Goal: Task Accomplishment & Management: Manage account settings

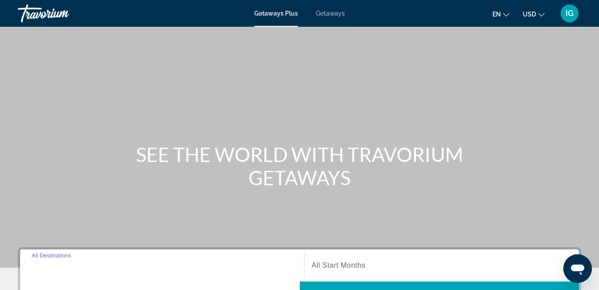
click at [139, 260] on input "Destination All Destinations" at bounding box center [162, 265] width 261 height 11
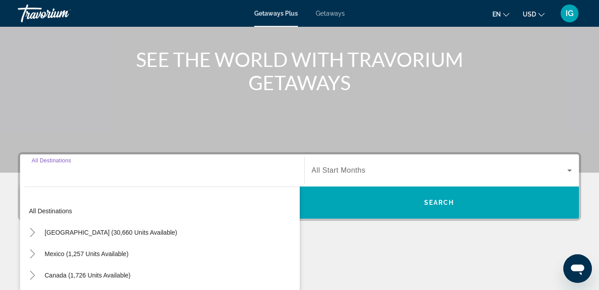
scroll to position [95, 0]
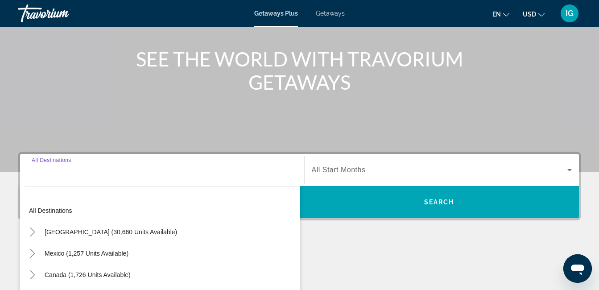
click at [95, 165] on input "Destination All Destinations" at bounding box center [162, 170] width 261 height 11
click at [84, 165] on input "Destination All Destinations" at bounding box center [162, 170] width 261 height 11
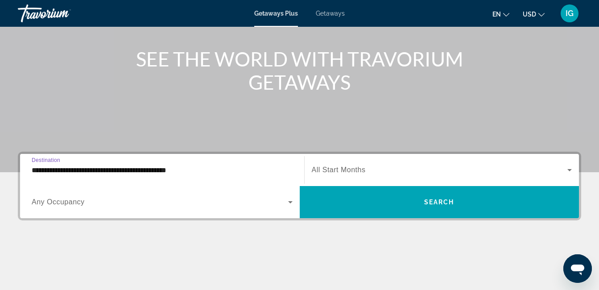
click at [107, 165] on input "**********" at bounding box center [162, 170] width 261 height 11
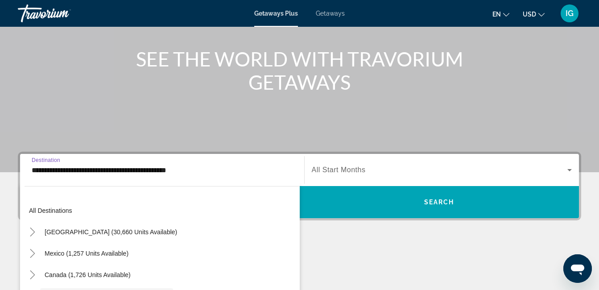
scroll to position [48, 0]
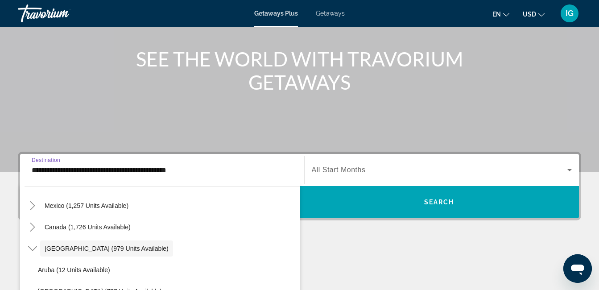
click at [84, 165] on input "**********" at bounding box center [162, 170] width 261 height 11
click at [324, 166] on span "All Start Months" at bounding box center [339, 170] width 54 height 8
click at [324, 164] on div "Search widget" at bounding box center [440, 169] width 256 height 11
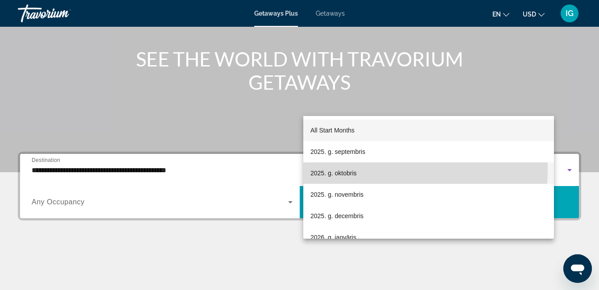
click at [345, 170] on span "2025. g. oktobris" at bounding box center [333, 173] width 46 height 11
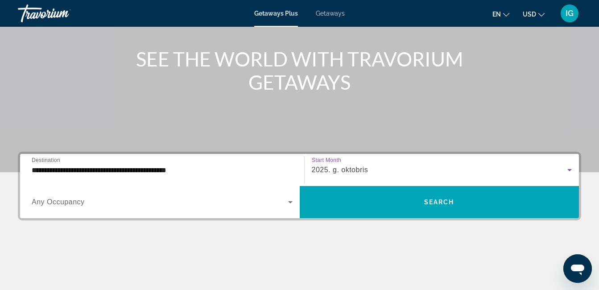
click at [77, 198] on span "Any Occupancy" at bounding box center [58, 202] width 53 height 8
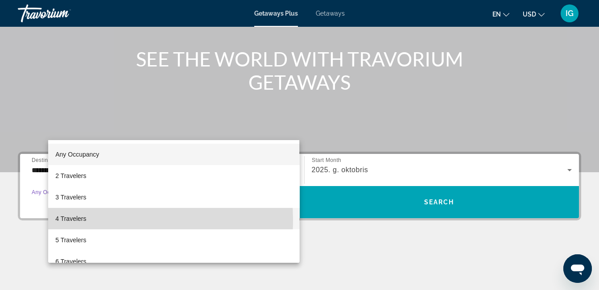
click at [74, 220] on span "4 Travelers" at bounding box center [70, 218] width 31 height 11
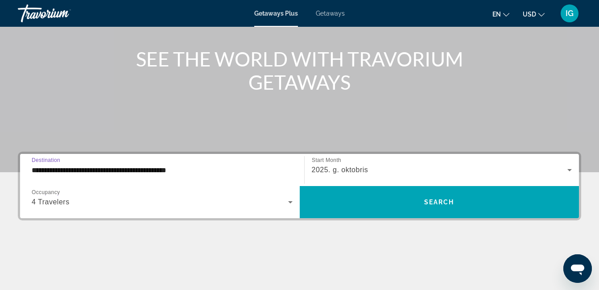
click at [89, 165] on input "**********" at bounding box center [162, 170] width 261 height 11
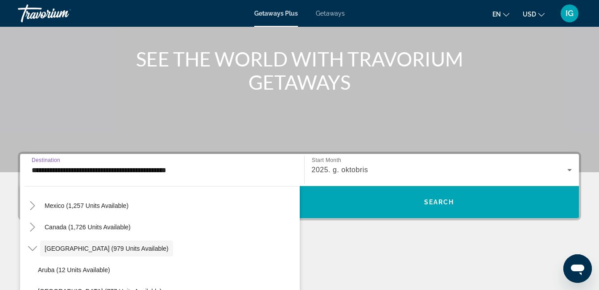
click at [54, 157] on div "**********" at bounding box center [162, 169] width 275 height 25
click at [87, 157] on div "**********" at bounding box center [162, 169] width 261 height 25
click at [84, 157] on div "**********" at bounding box center [162, 169] width 261 height 25
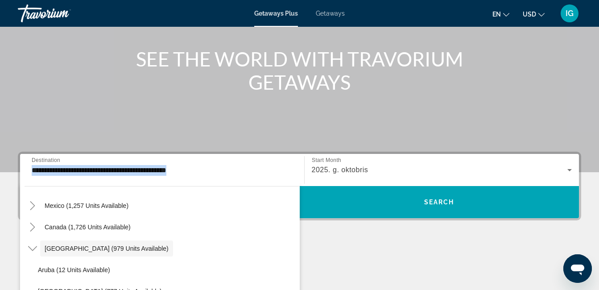
click at [84, 157] on div "**********" at bounding box center [162, 169] width 261 height 25
click at [60, 157] on span "Destination" at bounding box center [46, 160] width 29 height 6
click at [84, 165] on input "**********" at bounding box center [162, 170] width 261 height 11
click at [60, 157] on span "Destination" at bounding box center [46, 160] width 29 height 6
click at [84, 165] on input "**********" at bounding box center [162, 170] width 261 height 11
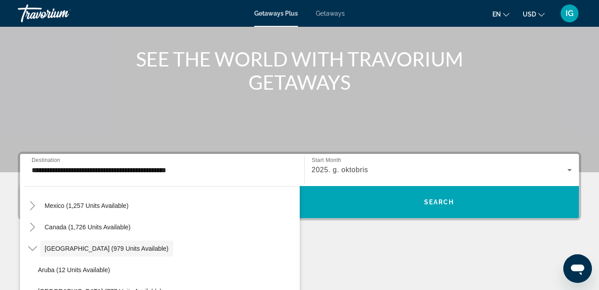
click at [60, 157] on span "Destination" at bounding box center [46, 160] width 29 height 6
click at [84, 165] on input "**********" at bounding box center [162, 170] width 261 height 11
click at [187, 165] on input "**********" at bounding box center [162, 170] width 261 height 11
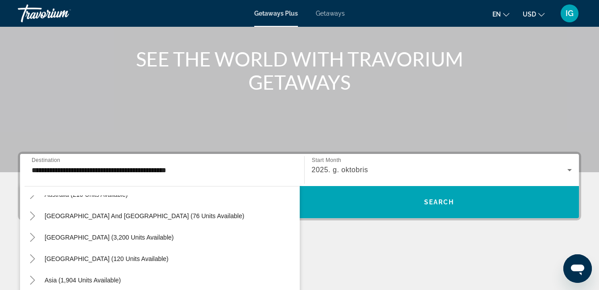
scroll to position [349, 0]
type input "**********"
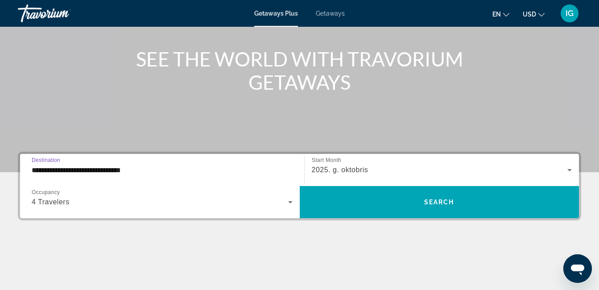
click at [126, 165] on input "**********" at bounding box center [162, 170] width 261 height 11
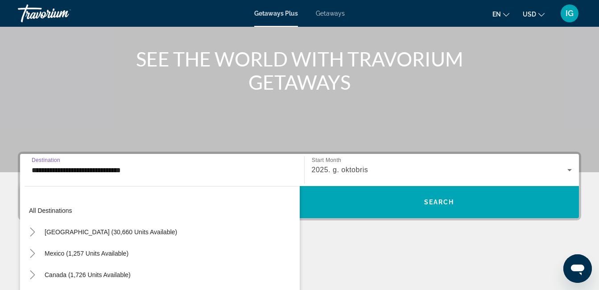
scroll to position [390, 0]
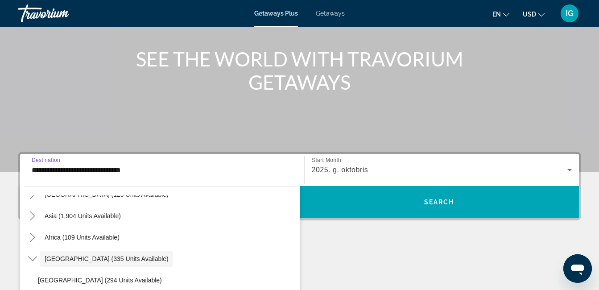
click at [126, 165] on input "**********" at bounding box center [162, 170] width 261 height 11
drag, startPoint x: 126, startPoint y: 98, endPoint x: 73, endPoint y: 105, distance: 53.5
click at [73, 165] on input "**********" at bounding box center [162, 170] width 261 height 11
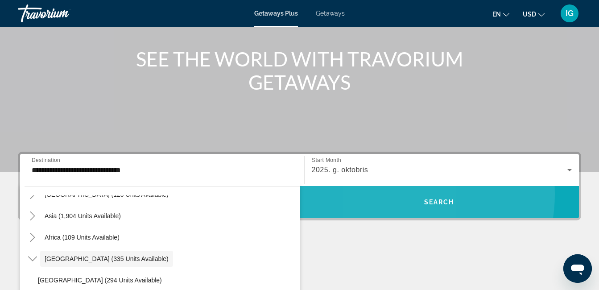
click at [392, 191] on span "Search widget" at bounding box center [439, 201] width 279 height 21
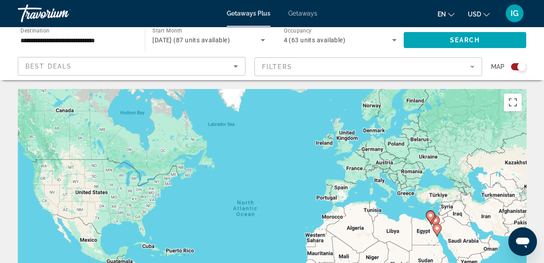
click at [372, 171] on div "To activate drag with keyboard, press Alt + Enter. Once in keyboard drag state,…" at bounding box center [272, 222] width 509 height 267
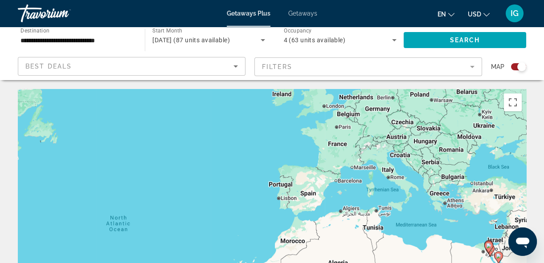
click at [370, 167] on div "To activate drag with keyboard, press Alt + Enter. Once in keyboard drag state,…" at bounding box center [272, 222] width 509 height 267
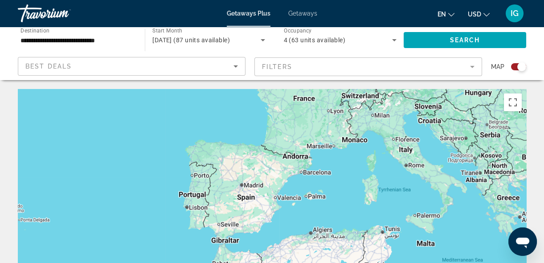
click at [371, 169] on div "To activate drag with keyboard, press Alt + Enter. Once in keyboard drag state,…" at bounding box center [272, 222] width 509 height 267
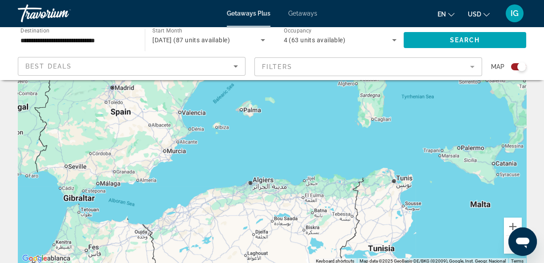
scroll to position [119, 0]
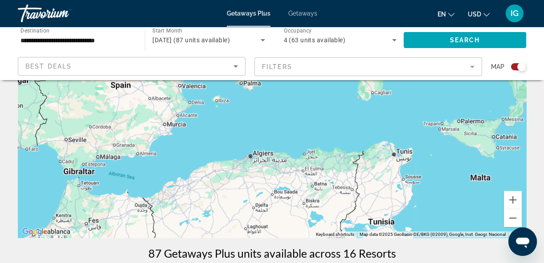
click at [479, 158] on div "Main content" at bounding box center [272, 104] width 509 height 267
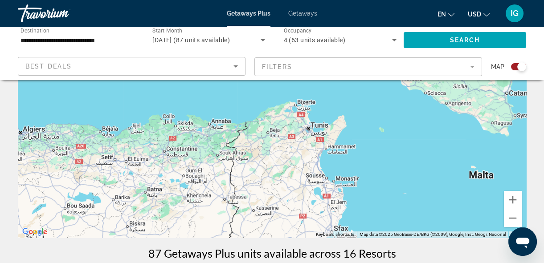
click at [479, 158] on div "Main content" at bounding box center [272, 104] width 509 height 267
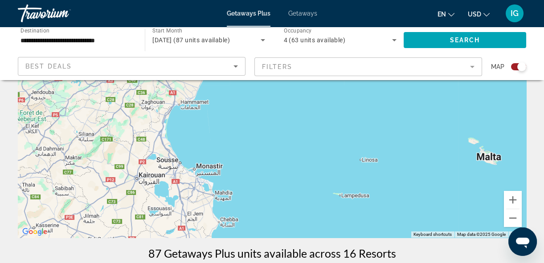
drag, startPoint x: 479, startPoint y: 158, endPoint x: 485, endPoint y: 144, distance: 15.0
click at [485, 144] on div "Main content" at bounding box center [272, 104] width 509 height 267
click at [489, 136] on div "Main content" at bounding box center [272, 104] width 509 height 267
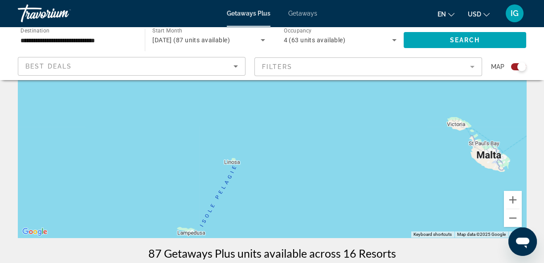
click at [489, 136] on div "Main content" at bounding box center [272, 104] width 509 height 267
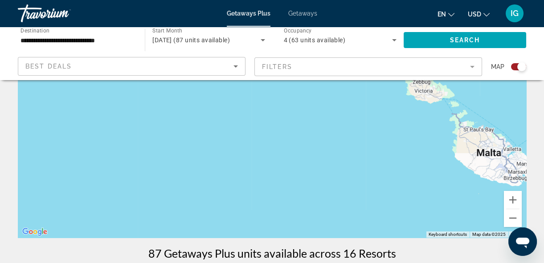
click at [489, 136] on div "Main content" at bounding box center [272, 104] width 509 height 267
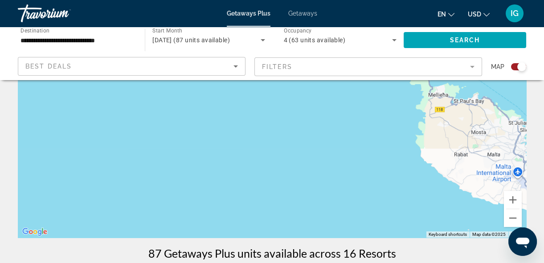
click at [510, 148] on div "Main content" at bounding box center [272, 104] width 509 height 267
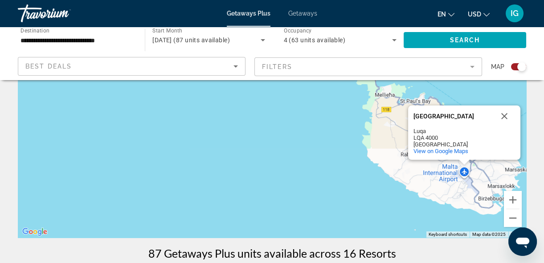
click at [510, 148] on div "[GEOGRAPHIC_DATA] [GEOGRAPHIC_DATA] [GEOGRAPHIC_DATA] LQA 4000 [GEOGRAPHIC_DATA…" at bounding box center [272, 104] width 509 height 267
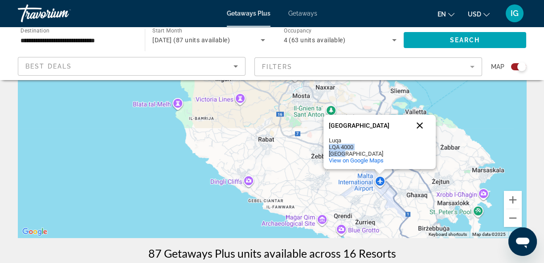
drag, startPoint x: 422, startPoint y: 128, endPoint x: 420, endPoint y: 109, distance: 19.7
click at [420, 115] on div "[GEOGRAPHIC_DATA] [GEOGRAPHIC_DATA] [GEOGRAPHIC_DATA] LQA 4000 [GEOGRAPHIC_DATA…" at bounding box center [380, 142] width 112 height 54
drag, startPoint x: 420, startPoint y: 109, endPoint x: 418, endPoint y: 100, distance: 9.2
click at [418, 115] on button "Close" at bounding box center [419, 125] width 21 height 21
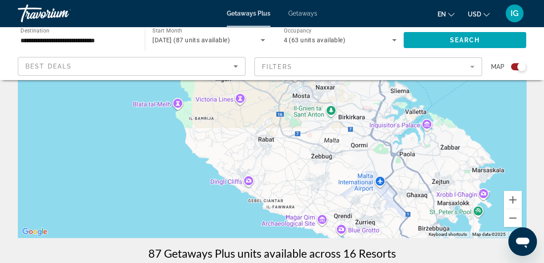
click at [232, 79] on div "Main content" at bounding box center [272, 104] width 509 height 267
click at [241, 75] on div "Victoria Lines Victoria Lines W93H+CGF [GEOGRAPHIC_DATA] [GEOGRAPHIC_DATA] View…" at bounding box center [272, 104] width 509 height 267
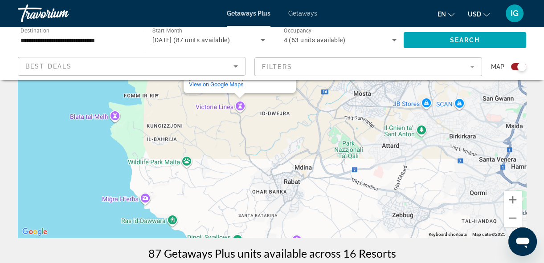
click at [223, 80] on div "Victoria Lines Victoria Lines W93H+CGF [GEOGRAPHIC_DATA] [GEOGRAPHIC_DATA] View…" at bounding box center [272, 104] width 509 height 267
click at [222, 81] on div "Victoria Lines Victoria Lines W93H+CGF [GEOGRAPHIC_DATA] [GEOGRAPHIC_DATA] View…" at bounding box center [272, 104] width 509 height 267
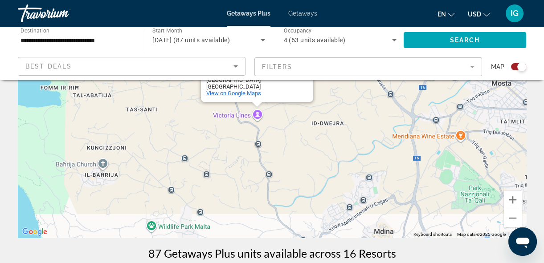
click at [233, 90] on span "View on Google Maps" at bounding box center [233, 93] width 55 height 7
click at [97, 61] on div "Best Deals" at bounding box center [129, 66] width 208 height 11
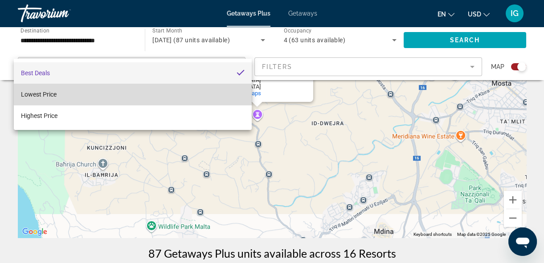
click at [69, 97] on mat-option "Lowest Price" at bounding box center [133, 94] width 238 height 21
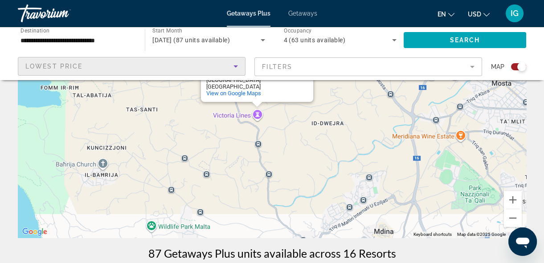
scroll to position [0, 0]
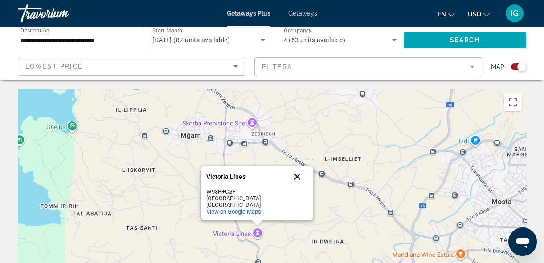
click at [293, 166] on button "Close" at bounding box center [297, 176] width 21 height 21
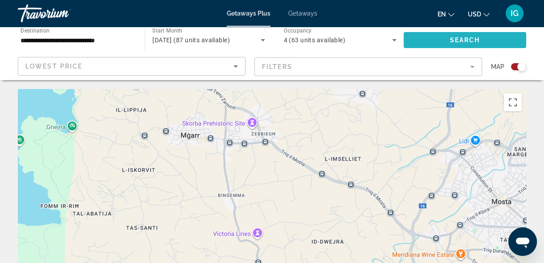
click at [443, 29] on span "Search widget" at bounding box center [465, 39] width 123 height 21
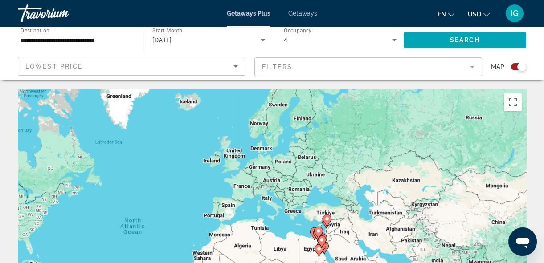
click at [490, 13] on button "USD USD ($) MXN (Mex$) CAD (Can$) GBP (£) EUR (€) AUD (A$) NZD (NZ$) CNY (CN¥)" at bounding box center [479, 14] width 22 height 13
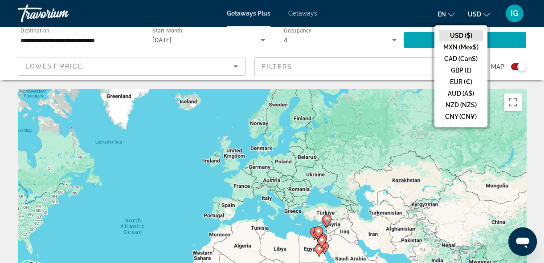
click at [490, 13] on button "USD USD ($) MXN (Mex$) CAD (Can$) GBP (£) EUR (€) AUD (A$) NZD (NZ$) CNY (CN¥)" at bounding box center [479, 14] width 22 height 13
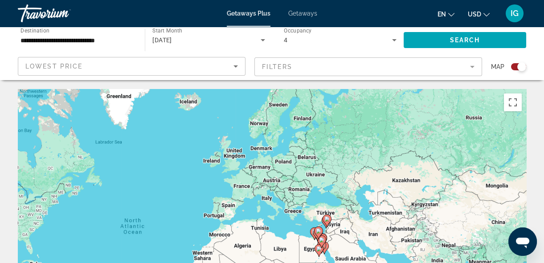
click at [455, 8] on button "en English Español Français Italiano Português русский" at bounding box center [446, 14] width 17 height 13
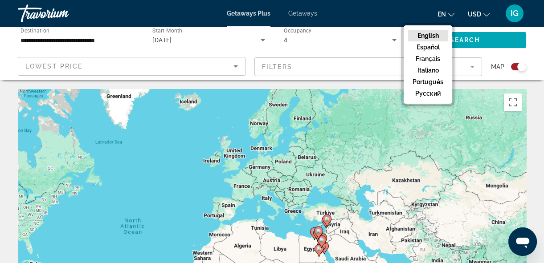
click at [455, 8] on button "en English Español Français Italiano Português русский" at bounding box center [446, 14] width 17 height 13
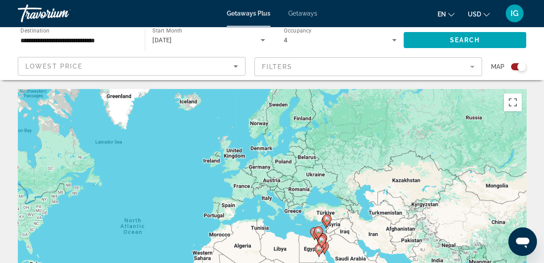
click at [49, 9] on div "Travorium" at bounding box center [62, 13] width 89 height 23
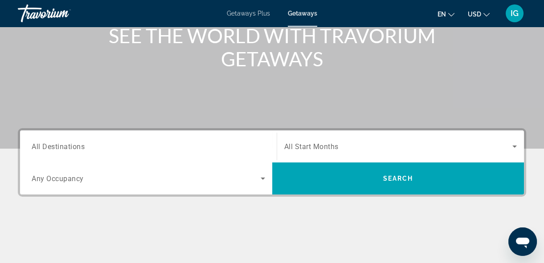
scroll to position [122, 0]
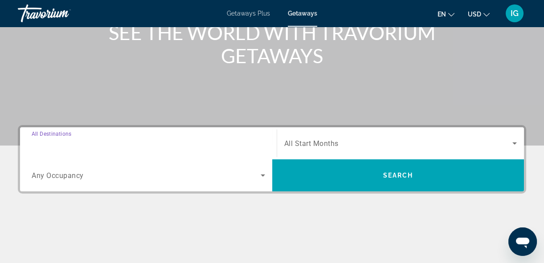
click at [81, 139] on input "Destination All Destinations" at bounding box center [149, 144] width 234 height 11
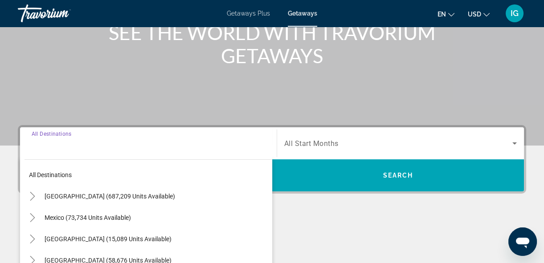
click at [46, 139] on input "Destination All Destinations" at bounding box center [149, 144] width 234 height 11
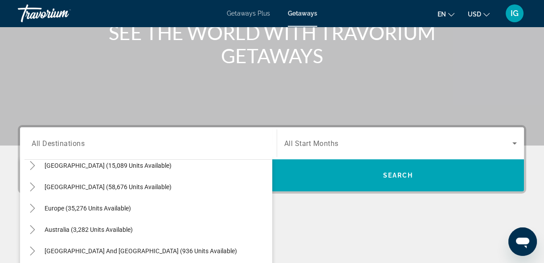
scroll to position [81, 0]
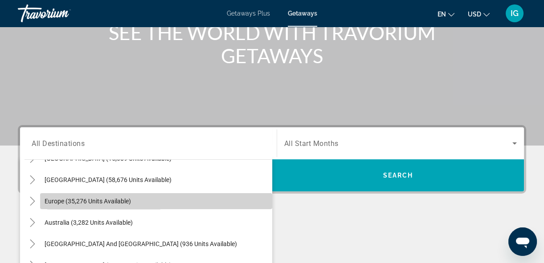
click at [45, 198] on span "Europe (35,276 units available)" at bounding box center [88, 201] width 86 height 7
type input "**********"
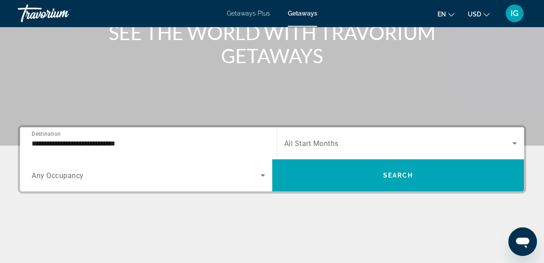
click at [40, 172] on span "Any Occupancy" at bounding box center [58, 176] width 52 height 8
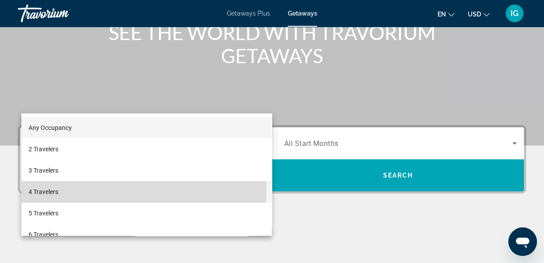
click at [44, 189] on span "4 Travelers" at bounding box center [44, 192] width 30 height 11
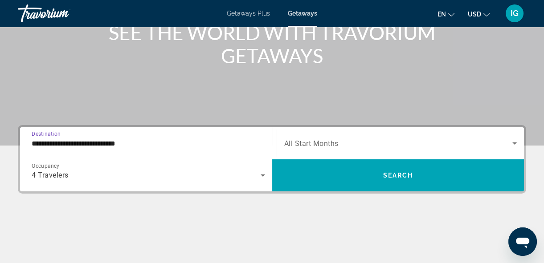
click at [83, 139] on input "**********" at bounding box center [149, 144] width 234 height 11
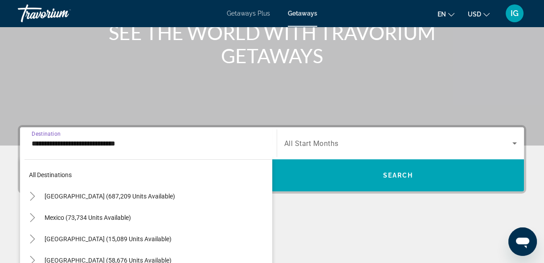
scroll to position [69, 0]
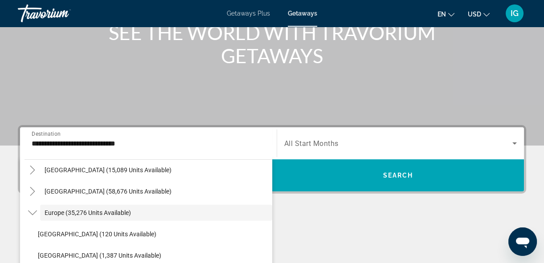
click at [197, 131] on div "**********" at bounding box center [149, 143] width 234 height 25
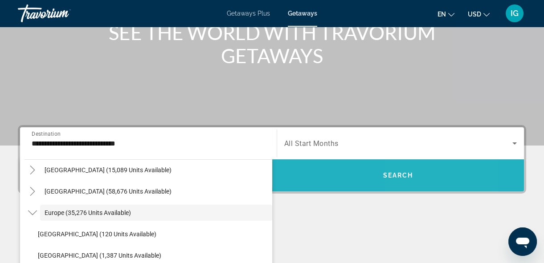
click at [436, 165] on span "Search widget" at bounding box center [398, 175] width 252 height 21
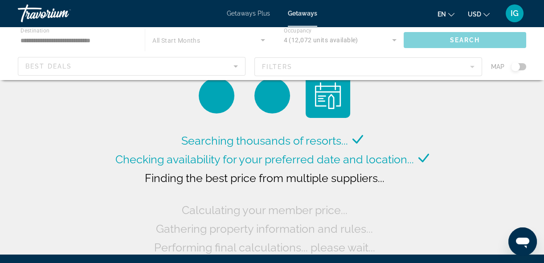
click at [528, 48] on div "Main content" at bounding box center [272, 53] width 544 height 53
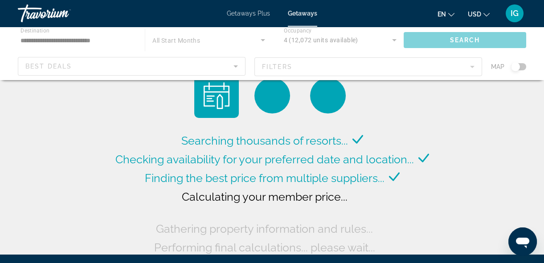
click at [527, 48] on div "Main content" at bounding box center [272, 53] width 544 height 53
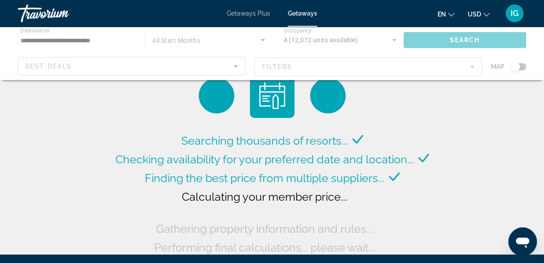
click at [527, 48] on div "Main content" at bounding box center [272, 53] width 544 height 53
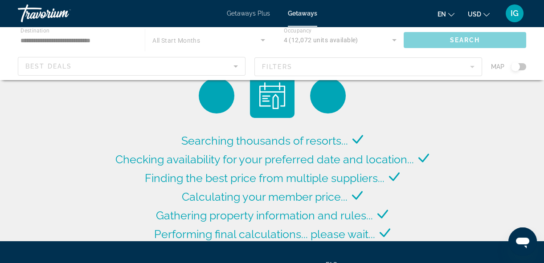
click at [527, 50] on div "Main content" at bounding box center [272, 53] width 544 height 53
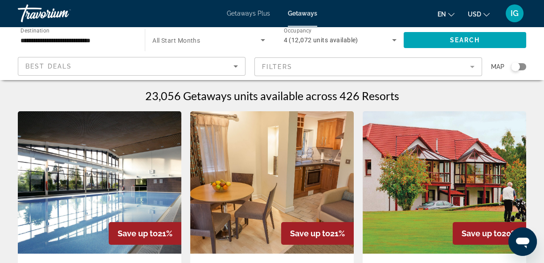
click at [526, 63] on div "Search widget" at bounding box center [518, 66] width 15 height 7
click at [520, 62] on div "Search widget" at bounding box center [515, 66] width 9 height 9
click at [66, 57] on div "Best Deals" at bounding box center [131, 69] width 213 height 25
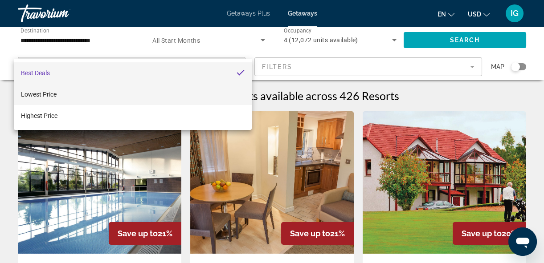
click at [54, 90] on mat-option "Lowest Price" at bounding box center [133, 94] width 238 height 21
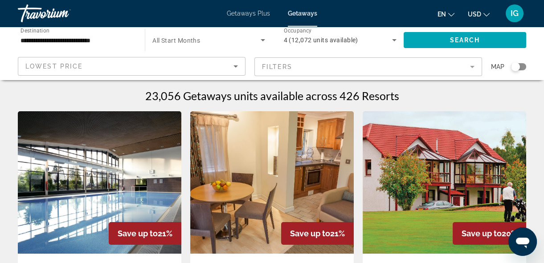
click at [274, 10] on li "Getaways Plus" at bounding box center [253, 13] width 52 height 7
click at [263, 12] on span "Getaways Plus" at bounding box center [248, 13] width 43 height 7
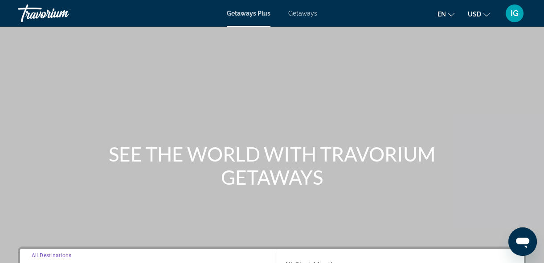
click at [70, 260] on input "Destination All Destinations" at bounding box center [149, 265] width 234 height 11
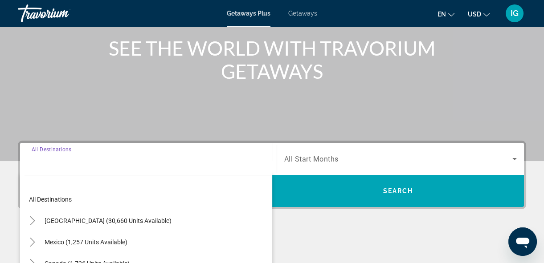
scroll to position [122, 0]
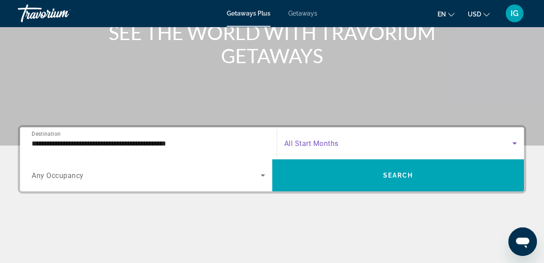
click at [336, 138] on span "Search widget" at bounding box center [398, 143] width 229 height 11
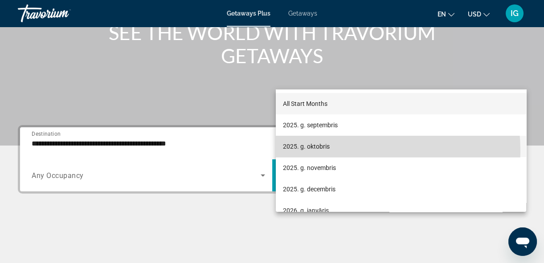
click at [315, 152] on mat-option "2025. g. oktobris" at bounding box center [401, 146] width 251 height 21
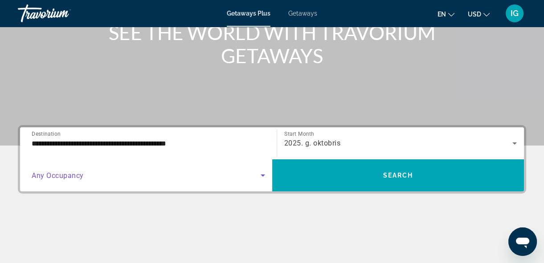
click at [259, 170] on icon "Search widget" at bounding box center [263, 175] width 11 height 11
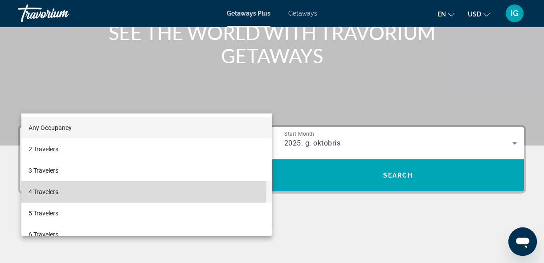
click at [37, 188] on span "4 Travelers" at bounding box center [44, 192] width 30 height 11
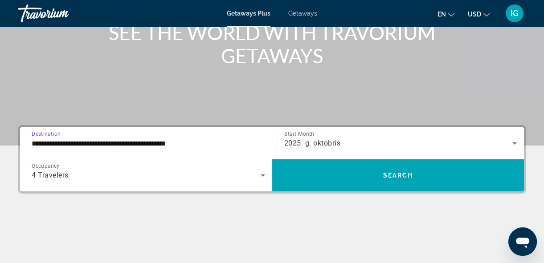
click at [67, 139] on input "**********" at bounding box center [149, 144] width 234 height 11
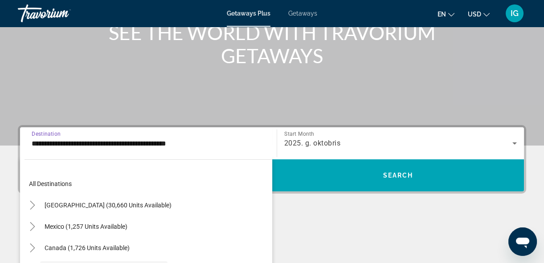
scroll to position [48, 0]
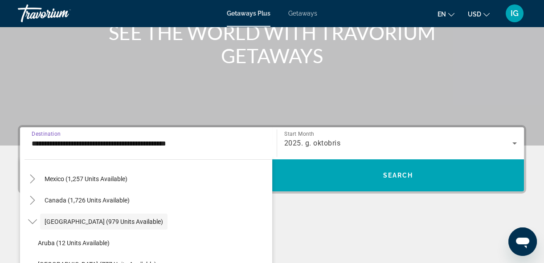
click at [67, 139] on input "**********" at bounding box center [149, 144] width 234 height 11
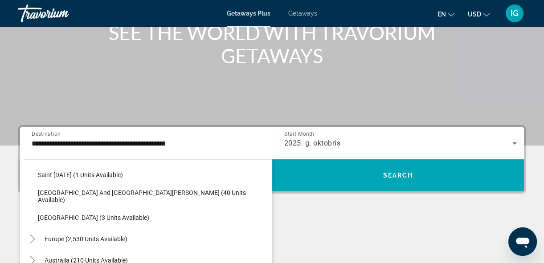
scroll to position [237, 0]
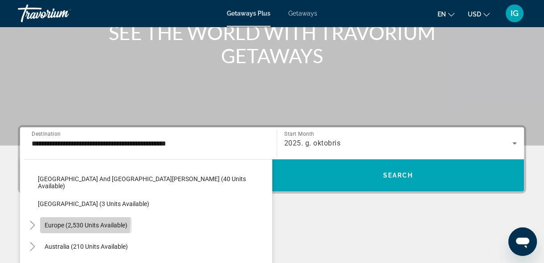
click at [64, 222] on span "Europe (2,530 units available)" at bounding box center [86, 225] width 83 height 7
type input "**********"
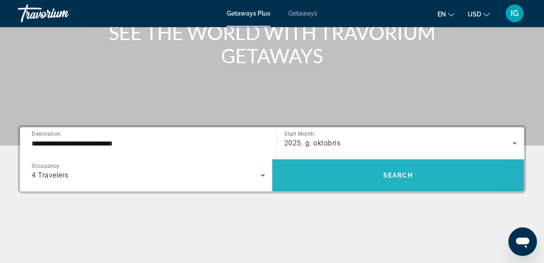
click at [342, 165] on span "Search widget" at bounding box center [398, 175] width 252 height 21
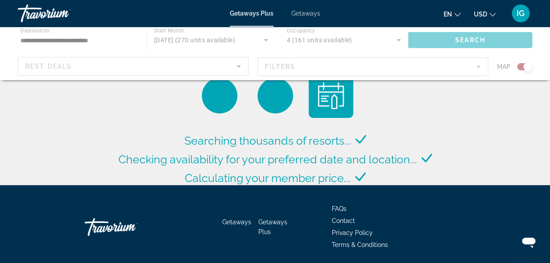
click at [316, 47] on div "Main content" at bounding box center [275, 53] width 550 height 53
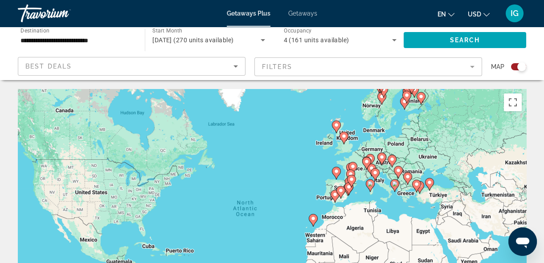
click at [482, 57] on mat-form-field "Filters" at bounding box center [369, 66] width 228 height 19
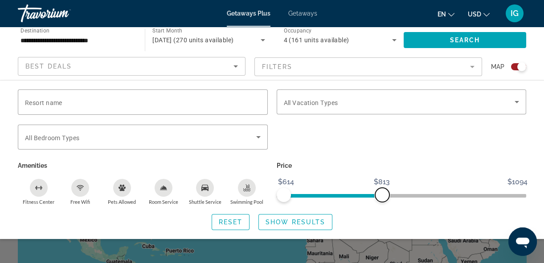
drag, startPoint x: 520, startPoint y: 166, endPoint x: 381, endPoint y: 180, distance: 139.8
click at [381, 180] on div "Resort name Vacation Types All Vacation Types Bedroom Types All Bedroom Types A…" at bounding box center [272, 160] width 544 height 141
click at [379, 180] on div "Resort name Vacation Types All Vacation Types Bedroom Types All Bedroom Types A…" at bounding box center [272, 160] width 544 height 141
drag, startPoint x: 378, startPoint y: 165, endPoint x: 334, endPoint y: 177, distance: 45.3
click at [334, 177] on div "Resort name Vacation Types All Vacation Types Bedroom Types All Bedroom Types A…" at bounding box center [272, 160] width 544 height 141
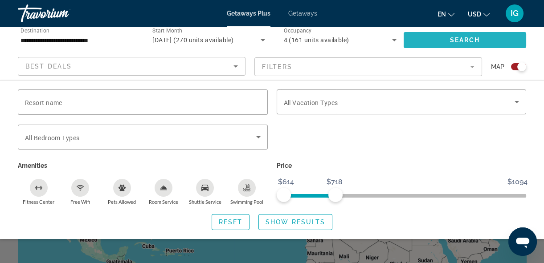
click at [481, 29] on span "Search widget" at bounding box center [465, 39] width 123 height 21
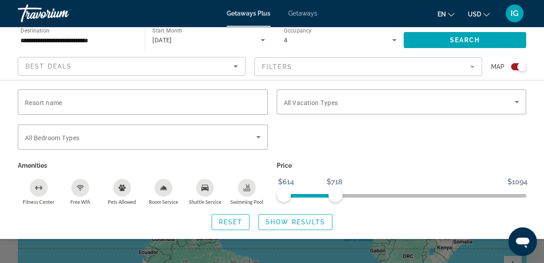
scroll to position [76, 0]
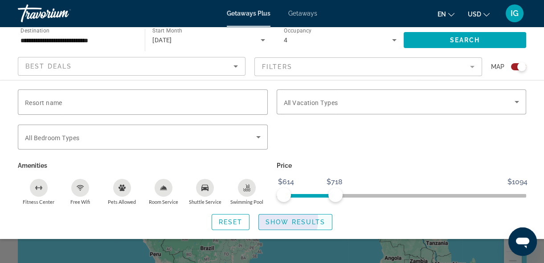
click at [281, 219] on span "Show Results" at bounding box center [296, 222] width 60 height 7
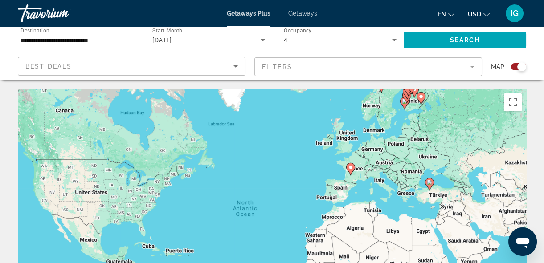
click at [430, 178] on div "To activate drag with keyboard, press Alt + Enter. Once in keyboard drag state,…" at bounding box center [272, 222] width 509 height 267
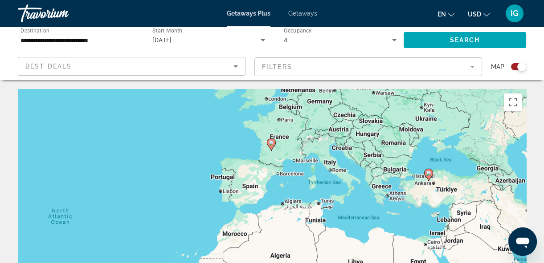
click at [371, 185] on div "To activate drag with keyboard, press Alt + Enter. Once in keyboard drag state,…" at bounding box center [272, 222] width 509 height 267
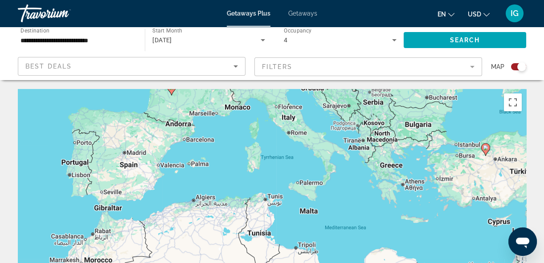
click at [309, 192] on div "To activate drag with keyboard, press Alt + Enter. Once in keyboard drag state,…" at bounding box center [272, 222] width 509 height 267
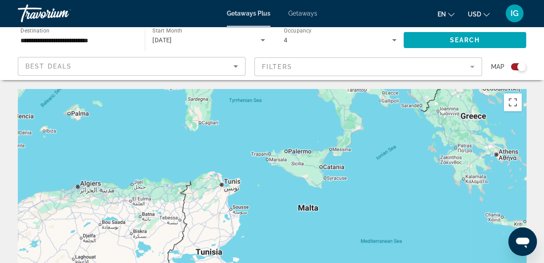
click at [308, 187] on div "Main content" at bounding box center [272, 222] width 509 height 267
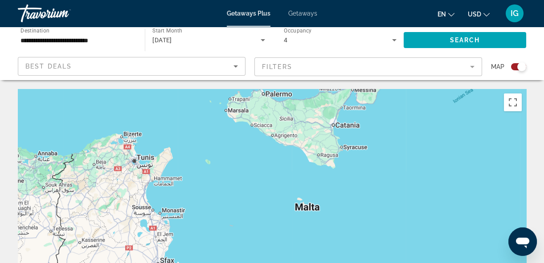
click at [308, 188] on div "Main content" at bounding box center [272, 222] width 509 height 267
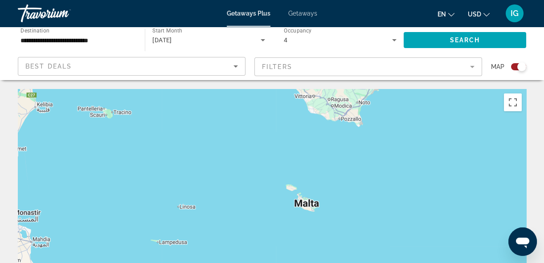
click at [308, 188] on div "Main content" at bounding box center [272, 222] width 509 height 267
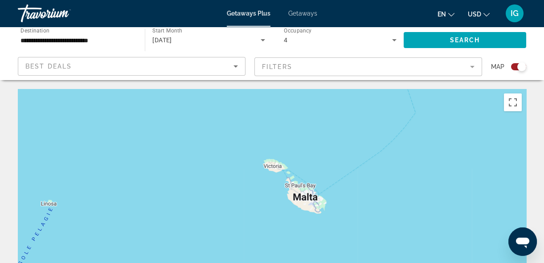
click at [308, 178] on div "Main content" at bounding box center [272, 222] width 509 height 267
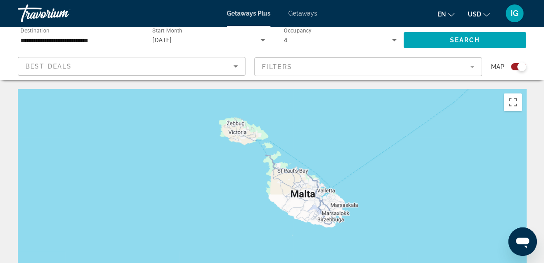
click at [308, 178] on div "Main content" at bounding box center [272, 222] width 509 height 267
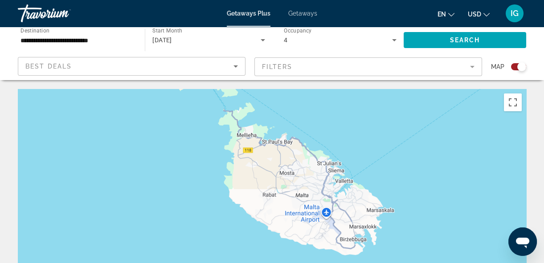
click at [325, 189] on div "Main content" at bounding box center [272, 222] width 509 height 267
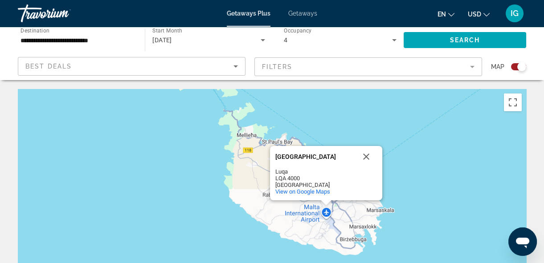
click at [324, 189] on div "[GEOGRAPHIC_DATA] [GEOGRAPHIC_DATA] [GEOGRAPHIC_DATA] LQA 4000 [GEOGRAPHIC_DATA…" at bounding box center [272, 222] width 509 height 267
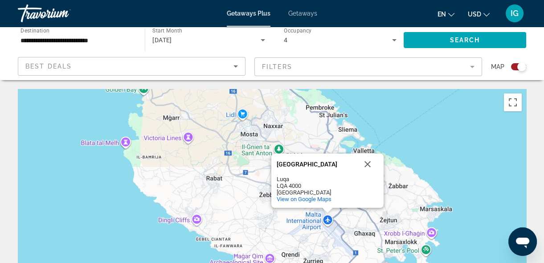
click at [324, 208] on div "Main content" at bounding box center [327, 210] width 11 height 5
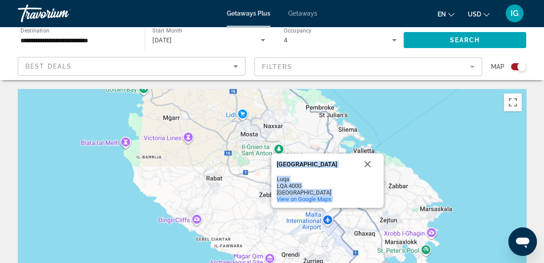
click at [328, 197] on div "[GEOGRAPHIC_DATA] [GEOGRAPHIC_DATA] [GEOGRAPHIC_DATA] LQA 4000 [GEOGRAPHIC_DATA…" at bounding box center [272, 222] width 509 height 267
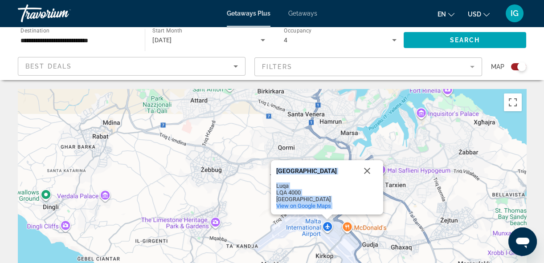
click at [328, 197] on div "[GEOGRAPHIC_DATA] [GEOGRAPHIC_DATA] [GEOGRAPHIC_DATA] LQA 4000 [GEOGRAPHIC_DATA…" at bounding box center [272, 222] width 509 height 267
click at [368, 160] on button "Close" at bounding box center [367, 170] width 21 height 21
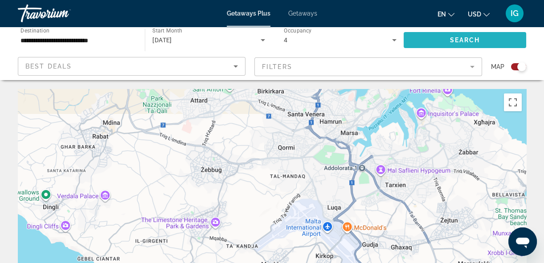
click at [460, 37] on span "Search" at bounding box center [465, 40] width 30 height 7
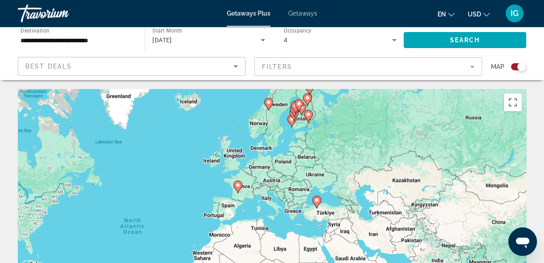
click at [297, 193] on div "To activate drag with keyboard, press Alt + Enter. Once in keyboard drag state,…" at bounding box center [272, 222] width 509 height 267
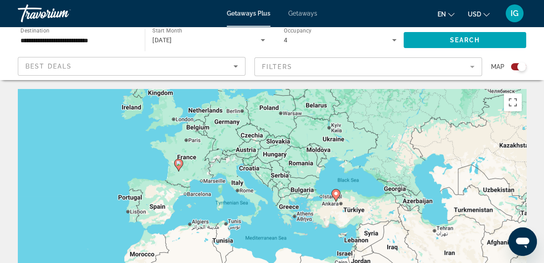
click at [297, 193] on div "To activate drag with keyboard, press Alt + Enter. Once in keyboard drag state,…" at bounding box center [272, 222] width 509 height 267
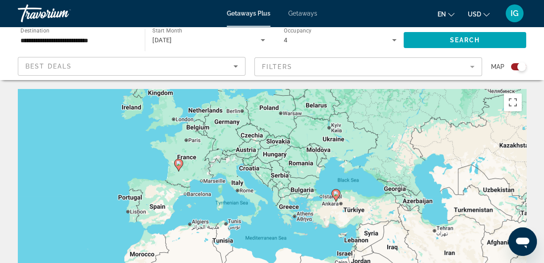
click at [297, 193] on div "To activate drag with keyboard, press Alt + Enter. Once in keyboard drag state,…" at bounding box center [272, 222] width 509 height 267
click at [255, 201] on div "To activate drag with keyboard, press Alt + Enter. Once in keyboard drag state,…" at bounding box center [272, 222] width 509 height 267
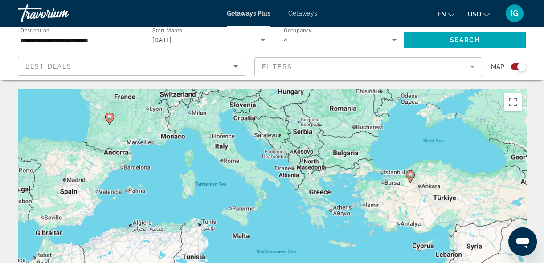
click at [255, 201] on div "To activate drag with keyboard, press Alt + Enter. Once in keyboard drag state,…" at bounding box center [272, 222] width 509 height 267
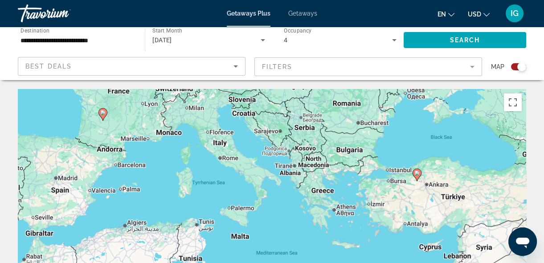
click at [255, 201] on div "To activate drag with keyboard, press Alt + Enter. Once in keyboard drag state,…" at bounding box center [272, 222] width 509 height 267
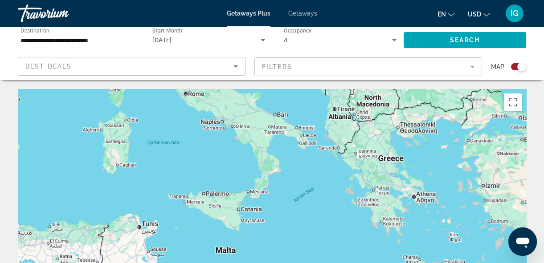
click at [223, 229] on div "To activate drag with keyboard, press Alt + Enter. Once in keyboard drag state,…" at bounding box center [272, 222] width 509 height 267
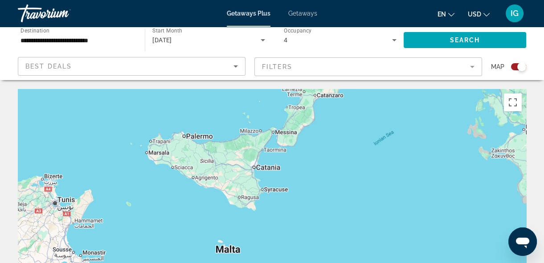
click at [223, 229] on div "Main content" at bounding box center [272, 222] width 509 height 267
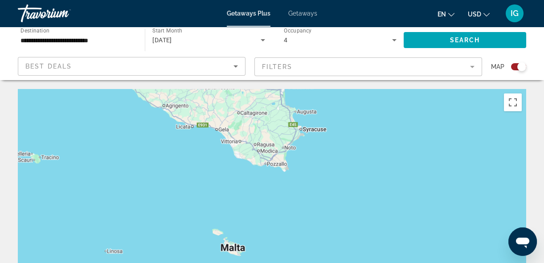
click at [223, 229] on div "Main content" at bounding box center [272, 222] width 509 height 267
click at [232, 229] on div "Main content" at bounding box center [272, 222] width 509 height 267
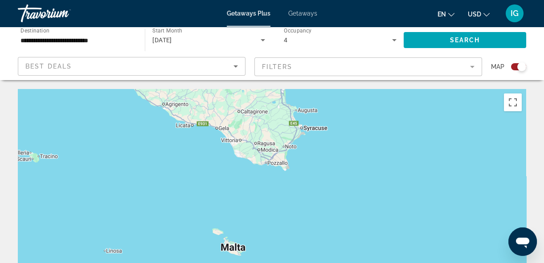
click at [232, 229] on div "Main content" at bounding box center [272, 222] width 509 height 267
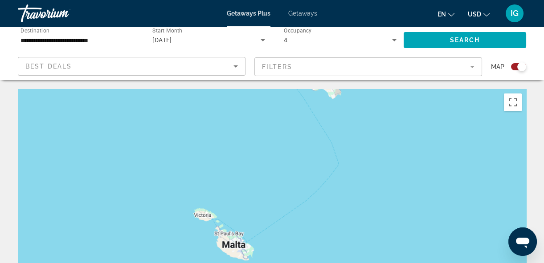
click at [232, 229] on div "Main content" at bounding box center [272, 222] width 509 height 267
click at [232, 230] on div "Main content" at bounding box center [272, 222] width 509 height 267
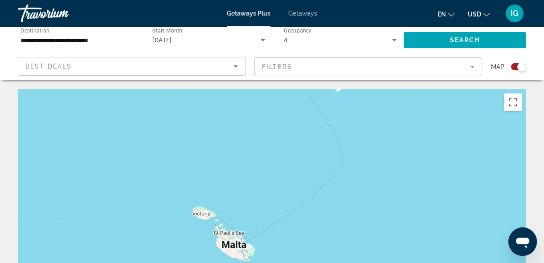
click at [232, 230] on div "Main content" at bounding box center [272, 222] width 509 height 267
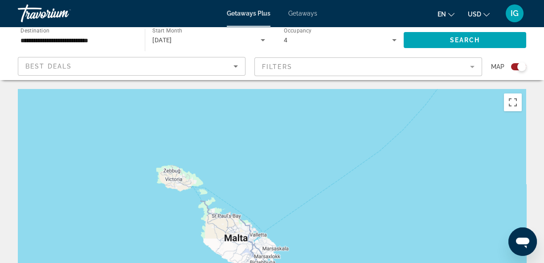
click at [232, 230] on div "Main content" at bounding box center [272, 222] width 509 height 267
click at [233, 230] on div "Main content" at bounding box center [272, 222] width 509 height 267
click at [233, 231] on div "Main content" at bounding box center [272, 222] width 509 height 267
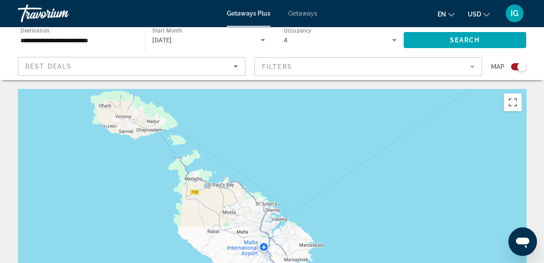
click at [234, 231] on div "Main content" at bounding box center [272, 222] width 509 height 267
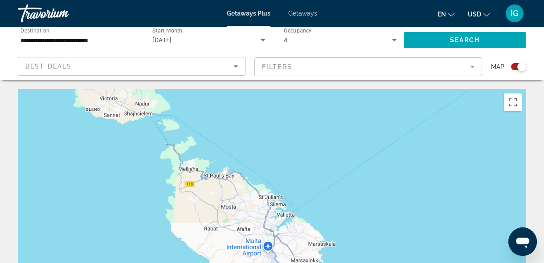
click at [235, 231] on div "Main content" at bounding box center [272, 222] width 509 height 267
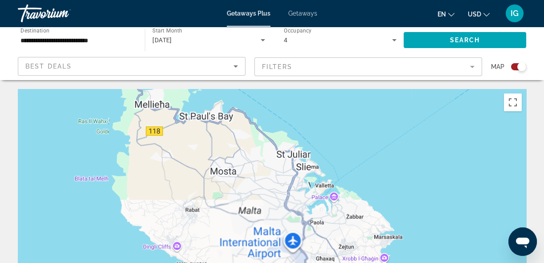
click at [235, 231] on div "Main content" at bounding box center [272, 222] width 509 height 267
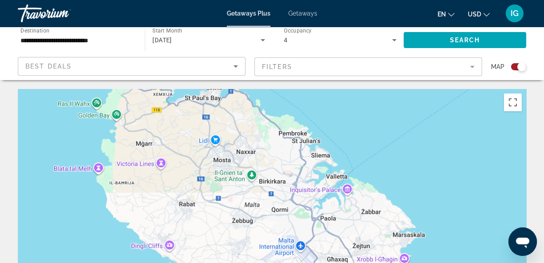
click at [300, 223] on div "Main content" at bounding box center [272, 222] width 509 height 267
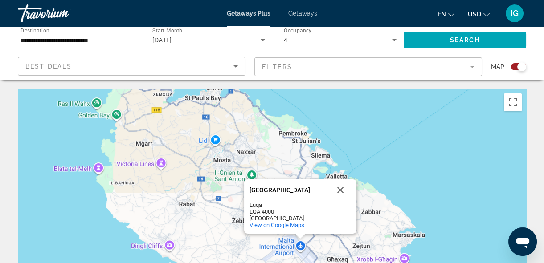
click at [300, 223] on div "[GEOGRAPHIC_DATA] [GEOGRAPHIC_DATA] [GEOGRAPHIC_DATA] LQA 4000 [GEOGRAPHIC_DATA…" at bounding box center [272, 222] width 509 height 267
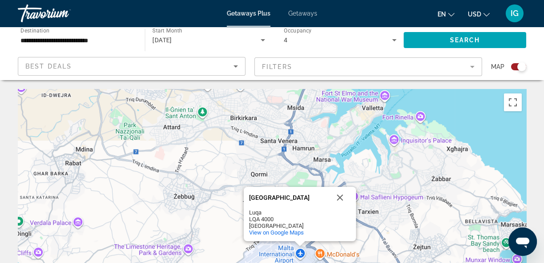
click at [324, 57] on mat-form-field "Filters" at bounding box center [369, 66] width 228 height 19
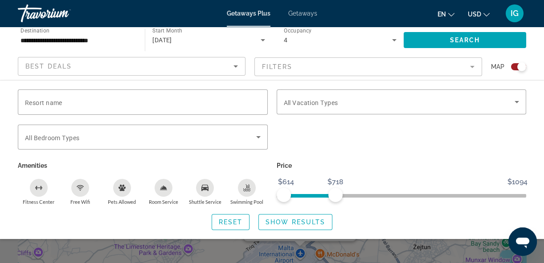
click at [298, 194] on ngx-slider "$614 $1094 $614 $718" at bounding box center [402, 195] width 250 height 2
drag, startPoint x: 266, startPoint y: 169, endPoint x: 280, endPoint y: 168, distance: 14.3
click at [280, 168] on div "Resort name Vacation Types All Vacation Types Bedroom Types All Bedroom Types A…" at bounding box center [271, 148] width 517 height 116
click at [280, 194] on span "ngx-slider" at bounding box center [402, 196] width 250 height 4
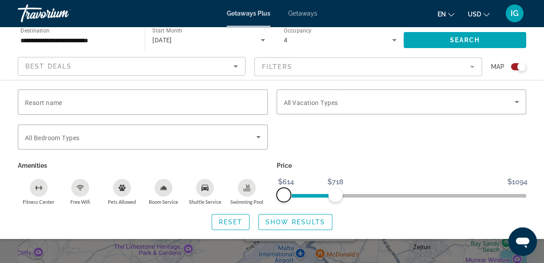
click at [280, 188] on span "ngx-slider" at bounding box center [284, 195] width 14 height 14
drag, startPoint x: 337, startPoint y: 169, endPoint x: 307, endPoint y: 171, distance: 30.3
click at [307, 188] on span "ngx-slider-max" at bounding box center [309, 195] width 14 height 14
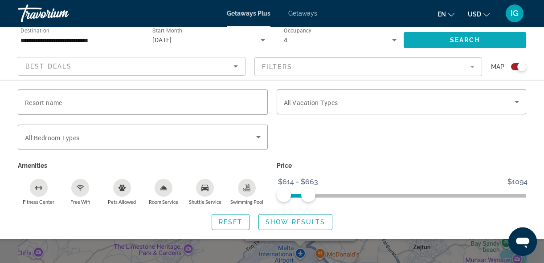
click at [479, 31] on span "Search widget" at bounding box center [465, 39] width 123 height 21
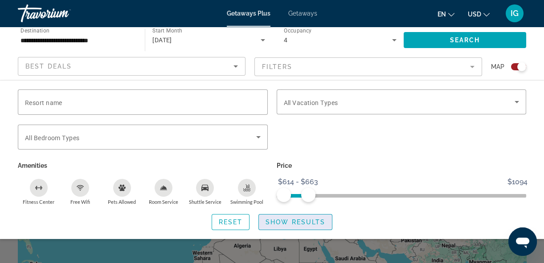
click at [312, 212] on span "Search widget" at bounding box center [295, 222] width 73 height 21
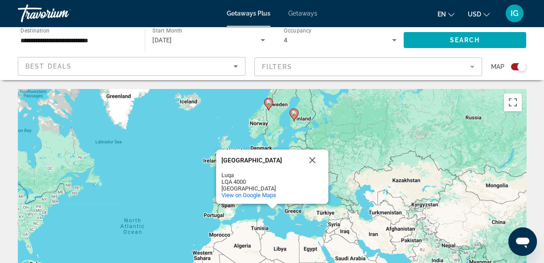
click at [280, 157] on div "[GEOGRAPHIC_DATA]" at bounding box center [262, 160] width 80 height 7
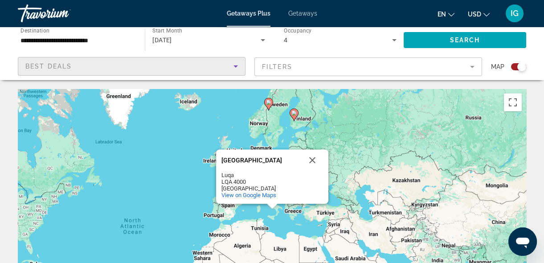
click at [41, 61] on div "Best Deals" at bounding box center [129, 66] width 208 height 11
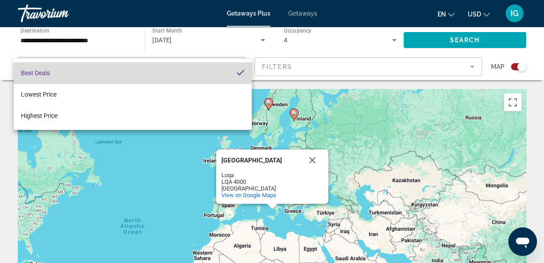
click at [41, 73] on span "Best Deals" at bounding box center [35, 73] width 29 height 7
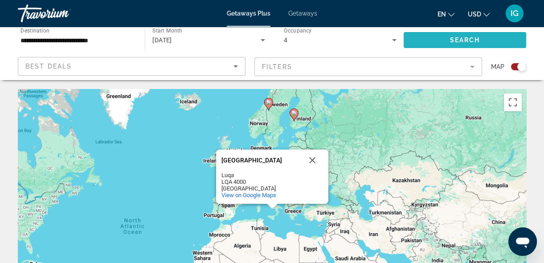
click at [455, 29] on span "Search widget" at bounding box center [465, 39] width 123 height 21
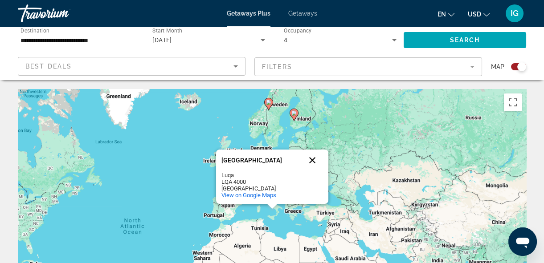
click at [309, 150] on button "Close" at bounding box center [312, 160] width 21 height 21
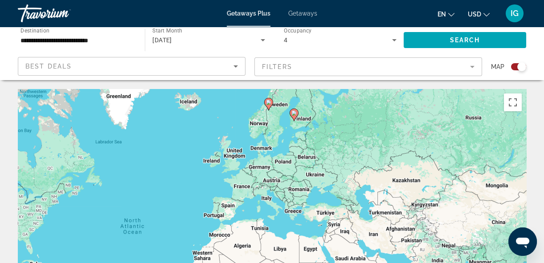
click at [287, 6] on div "Getaways Plus Getaways en English Español Français Italiano Português русский U…" at bounding box center [272, 13] width 544 height 23
click at [292, 11] on span "Getaways" at bounding box center [302, 13] width 29 height 7
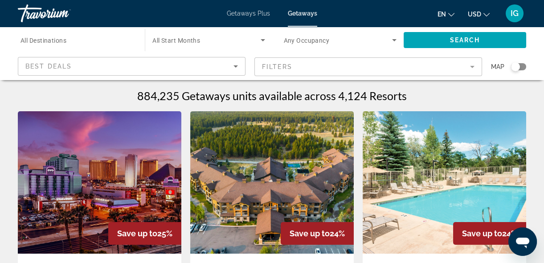
click at [160, 37] on span "All Start Months" at bounding box center [176, 40] width 48 height 7
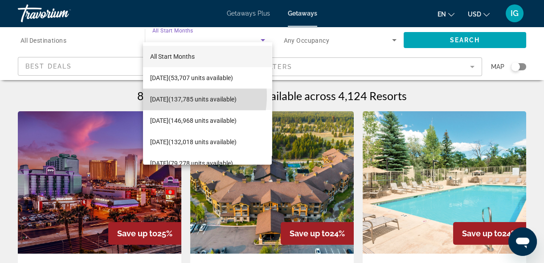
click at [167, 96] on span "[DATE] (137,785 units available)" at bounding box center [193, 99] width 86 height 11
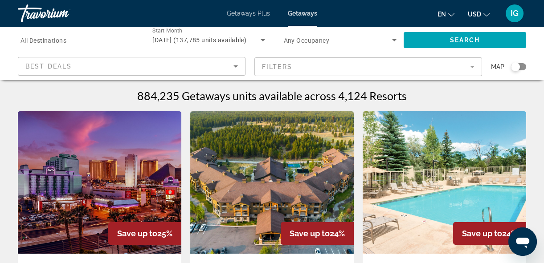
click at [304, 37] on span "Any Occupancy" at bounding box center [307, 40] width 46 height 7
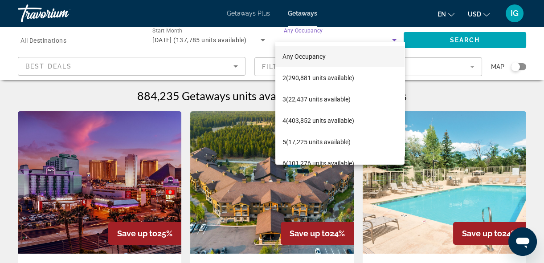
click at [50, 29] on div at bounding box center [272, 131] width 544 height 263
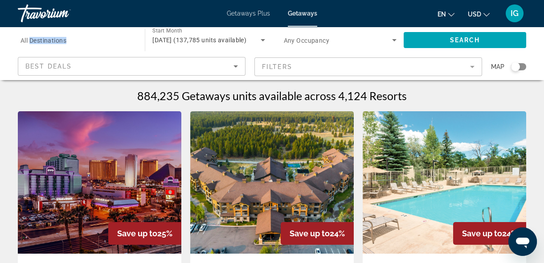
click at [50, 37] on span "All Destinations" at bounding box center [44, 40] width 46 height 7
click at [50, 35] on input "Destination All Destinations" at bounding box center [77, 40] width 113 height 11
click at [50, 37] on span "All Destinations" at bounding box center [44, 40] width 46 height 7
click at [50, 35] on input "Destination All Destinations" at bounding box center [77, 40] width 113 height 11
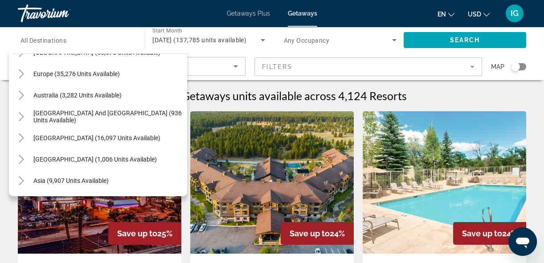
scroll to position [97, 0]
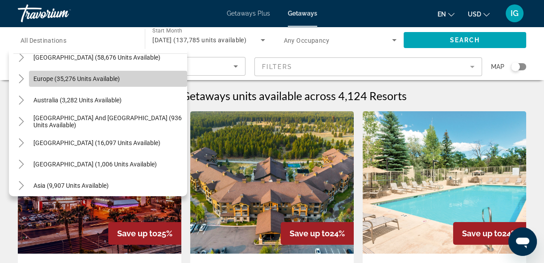
click at [107, 75] on span "Europe (35,276 units available)" at bounding box center [76, 78] width 86 height 7
type input "**********"
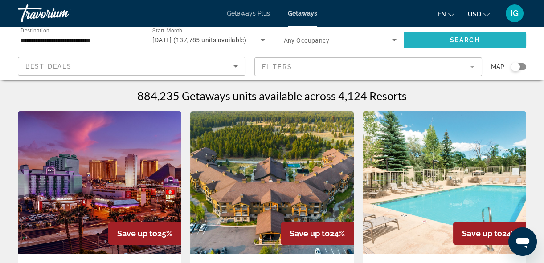
click at [475, 29] on span "Search widget" at bounding box center [465, 39] width 123 height 21
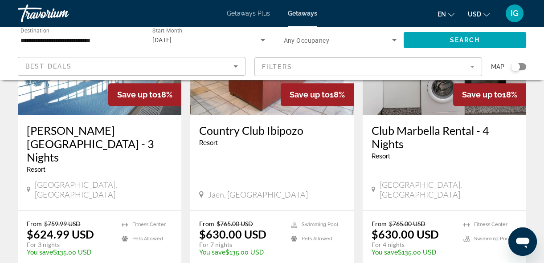
scroll to position [838, 0]
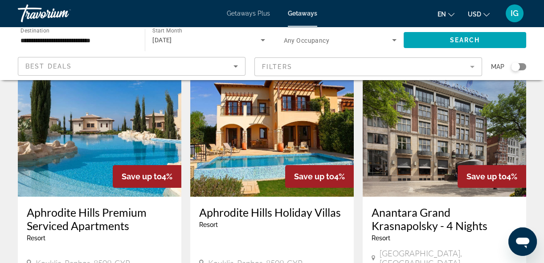
scroll to position [400, 0]
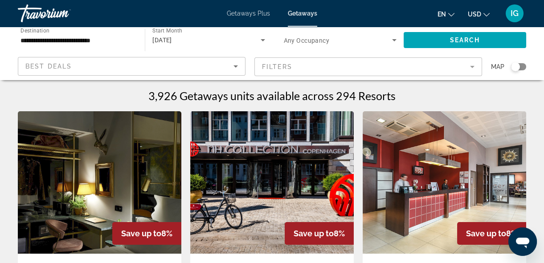
click at [300, 57] on mat-form-field "Filters" at bounding box center [369, 66] width 228 height 19
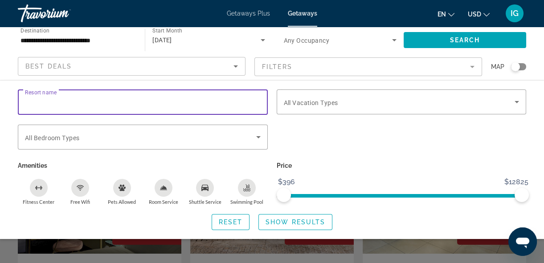
click at [60, 97] on input "Resort name" at bounding box center [143, 102] width 236 height 11
type input "*******"
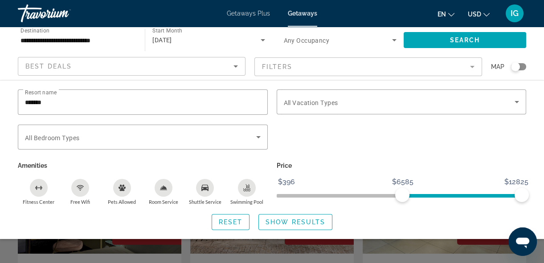
drag, startPoint x: 401, startPoint y: 172, endPoint x: 401, endPoint y: 162, distance: 9.8
click at [401, 194] on ngx-slider "$396 $12825 $6585 $12825" at bounding box center [402, 195] width 250 height 2
click at [277, 187] on span "ngx-slider" at bounding box center [402, 194] width 250 height 14
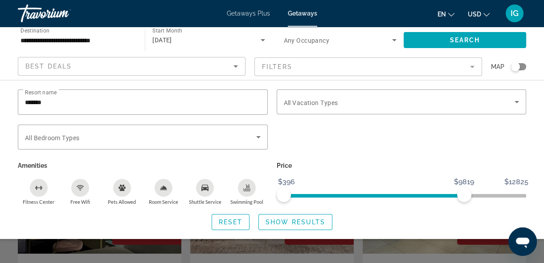
click at [463, 187] on span "ngx-slider" at bounding box center [374, 194] width 181 height 14
click at [410, 187] on span "ngx-slider" at bounding box center [347, 194] width 127 height 14
click at [358, 194] on span "ngx-slider" at bounding box center [321, 196] width 75 height 4
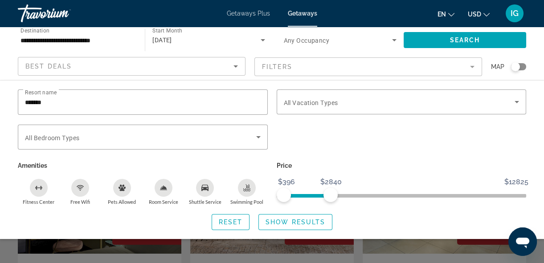
click at [329, 194] on span "ngx-slider" at bounding box center [307, 196] width 47 height 4
click at [307, 194] on span "ngx-slider" at bounding box center [319, 196] width 24 height 4
click at [277, 187] on span "ngx-slider" at bounding box center [402, 194] width 250 height 14
click at [305, 187] on span "ngx-slider" at bounding box center [318, 194] width 26 height 14
drag, startPoint x: 298, startPoint y: 168, endPoint x: 267, endPoint y: 166, distance: 31.7
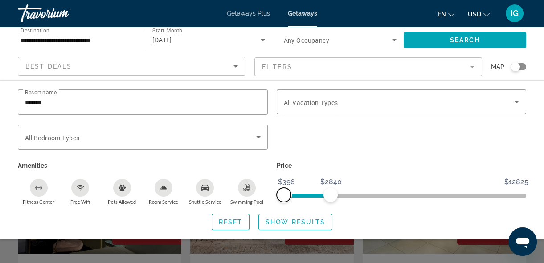
click at [267, 166] on div "Resort name ******* Vacation Types All Vacation Types Bedroom Types All Bedroom…" at bounding box center [271, 148] width 517 height 116
drag, startPoint x: 330, startPoint y: 164, endPoint x: 301, endPoint y: 168, distance: 28.9
click at [301, 188] on span "ngx-slider-max" at bounding box center [303, 195] width 14 height 14
drag, startPoint x: 301, startPoint y: 169, endPoint x: 284, endPoint y: 169, distance: 16.9
click at [284, 188] on span "ngx-slider-max" at bounding box center [285, 195] width 14 height 14
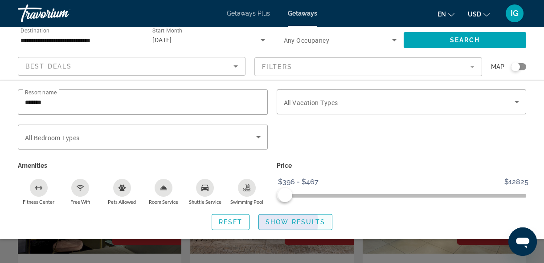
click at [285, 219] on span "Show Results" at bounding box center [296, 222] width 60 height 7
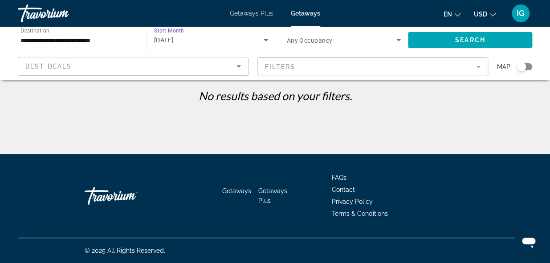
click at [194, 35] on div "[DATE]" at bounding box center [209, 40] width 110 height 11
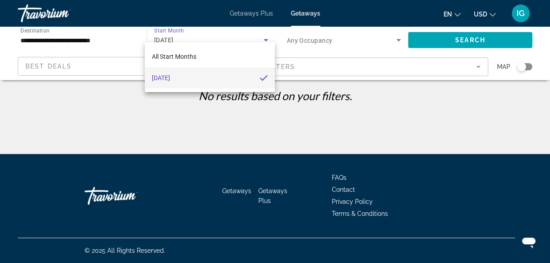
click at [63, 53] on div at bounding box center [275, 131] width 550 height 263
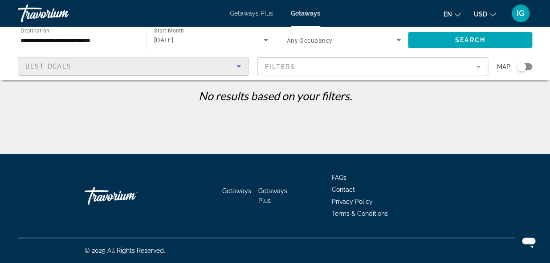
click at [63, 61] on div "Best Deals" at bounding box center [130, 66] width 211 height 11
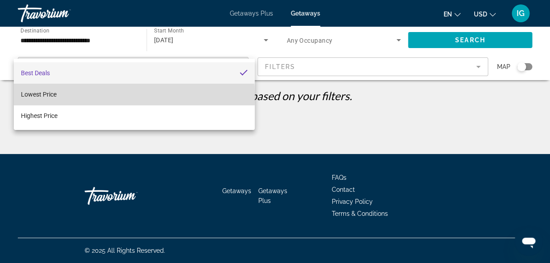
click at [42, 97] on span "Lowest Price" at bounding box center [39, 94] width 36 height 7
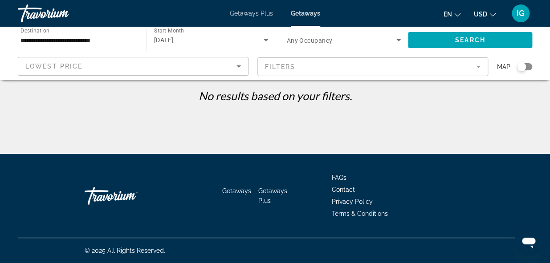
click at [463, 57] on mat-form-field "Filters" at bounding box center [373, 66] width 231 height 19
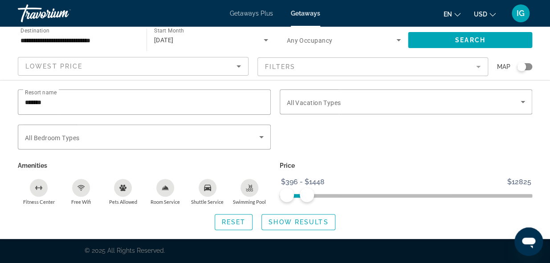
click at [306, 194] on ngx-slider "$396 $12825 $396 $1448 $396 - $1448" at bounding box center [406, 195] width 253 height 2
click at [294, 212] on span "Search widget" at bounding box center [298, 222] width 73 height 21
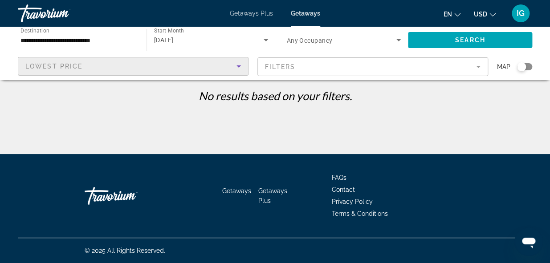
click at [98, 61] on div "Lowest Price" at bounding box center [130, 66] width 211 height 11
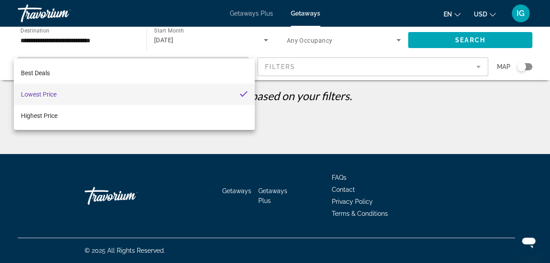
click at [94, 32] on div at bounding box center [275, 131] width 550 height 263
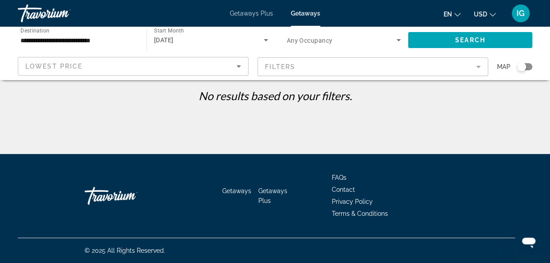
click at [544, 30] on div "**********" at bounding box center [275, 53] width 550 height 53
click at [300, 10] on span "Getaways" at bounding box center [305, 13] width 29 height 7
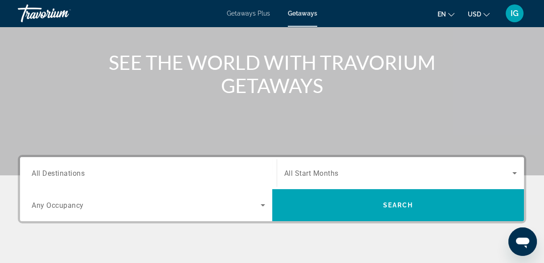
scroll to position [122, 0]
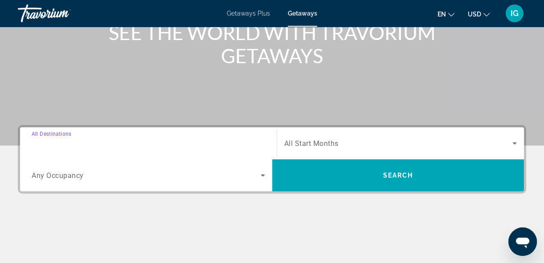
click at [68, 139] on input "Destination All Destinations" at bounding box center [149, 144] width 234 height 11
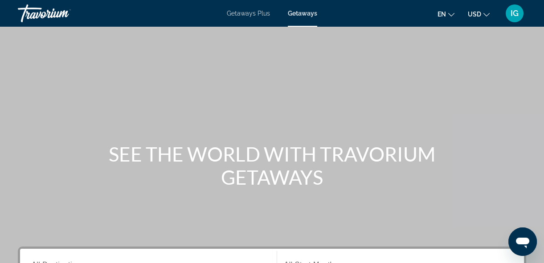
click at [22, 8] on div "Travorium" at bounding box center [62, 13] width 89 height 23
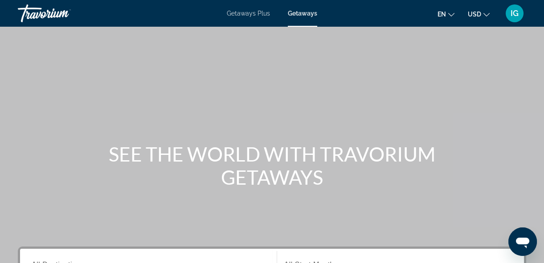
click at [22, 8] on div "Travorium" at bounding box center [62, 13] width 89 height 23
click at [32, 8] on div "Travorium" at bounding box center [62, 13] width 89 height 23
click at [519, 9] on span "IG" at bounding box center [515, 13] width 8 height 9
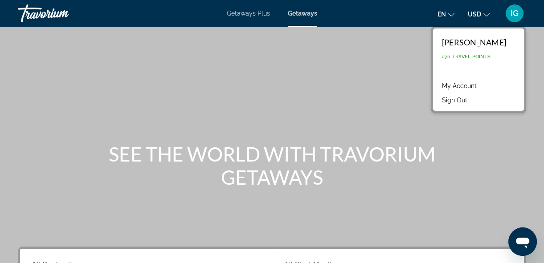
click at [481, 80] on link "My Account" at bounding box center [460, 86] width 44 height 12
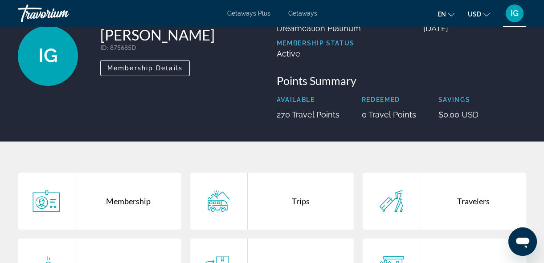
scroll to position [65, 0]
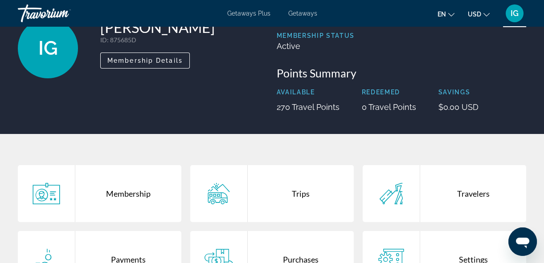
click at [296, 165] on div "Trips" at bounding box center [301, 193] width 106 height 57
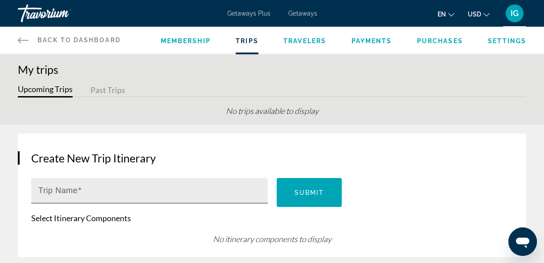
click at [85, 178] on div "Trip Name" at bounding box center [152, 190] width 228 height 25
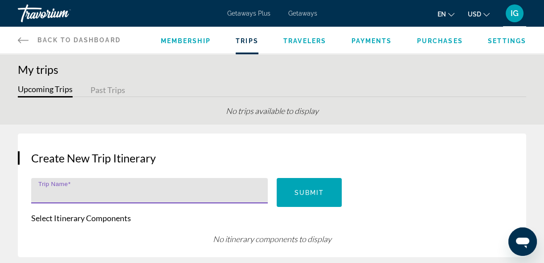
click at [64, 189] on input "Trip Name" at bounding box center [152, 194] width 228 height 11
type input "*****"
click at [311, 182] on span "Main content" at bounding box center [310, 192] width 66 height 21
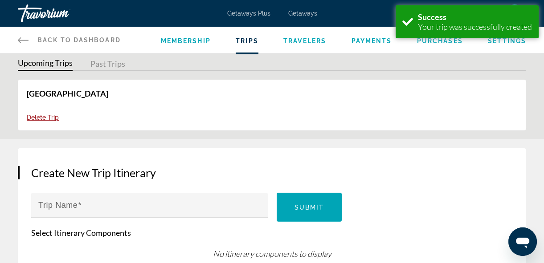
scroll to position [25, 0]
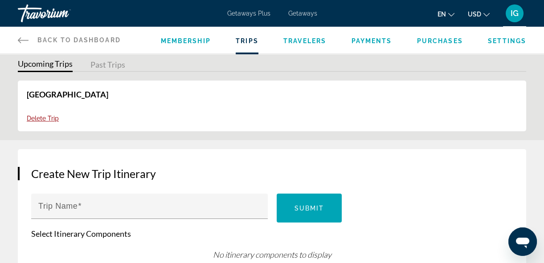
click at [43, 58] on button "Upcoming Trips" at bounding box center [45, 65] width 55 height 14
click at [35, 115] on span "Delete Trip" at bounding box center [43, 118] width 32 height 7
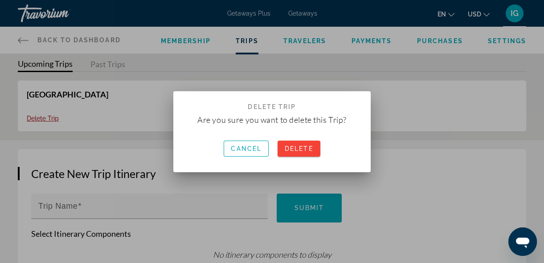
scroll to position [0, 0]
click at [34, 80] on div at bounding box center [272, 131] width 544 height 263
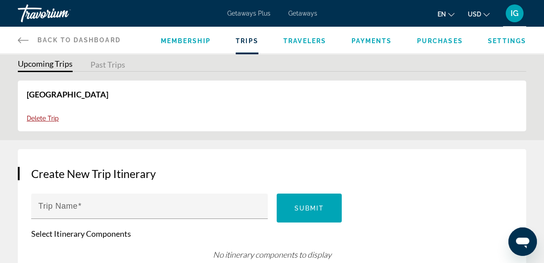
click at [36, 115] on span "Delete Trip" at bounding box center [43, 118] width 32 height 7
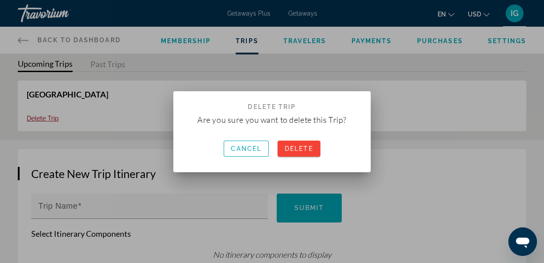
scroll to position [0, 0]
click at [289, 148] on span "Delete" at bounding box center [299, 148] width 29 height 7
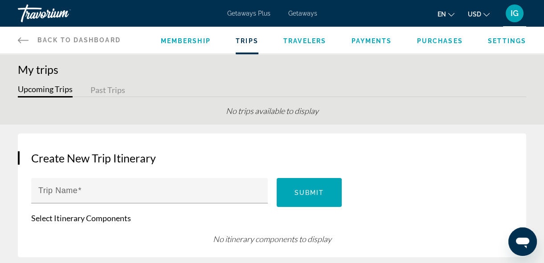
click at [37, 37] on span "Back to Dashboard" at bounding box center [78, 40] width 83 height 7
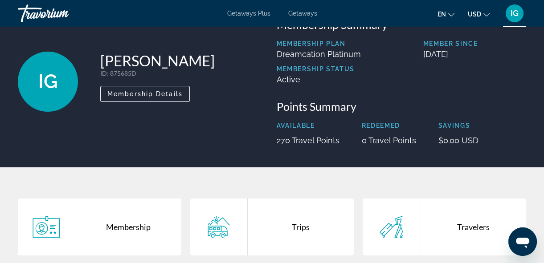
scroll to position [49, 0]
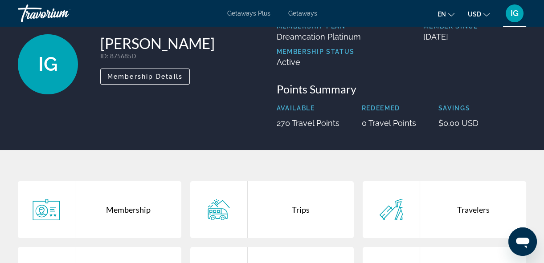
click at [118, 181] on div "Membership" at bounding box center [128, 209] width 106 height 57
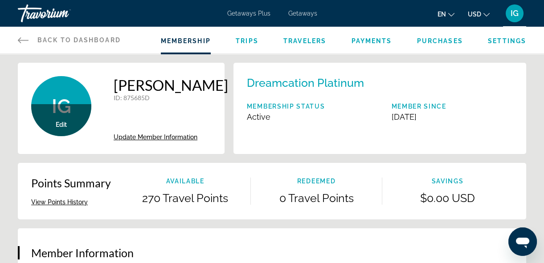
click at [236, 37] on span "Trips" at bounding box center [247, 40] width 23 height 7
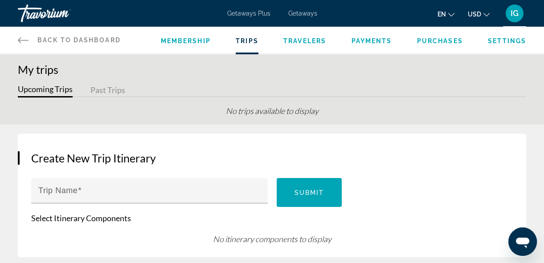
click at [295, 37] on span "Travelers" at bounding box center [304, 40] width 43 height 7
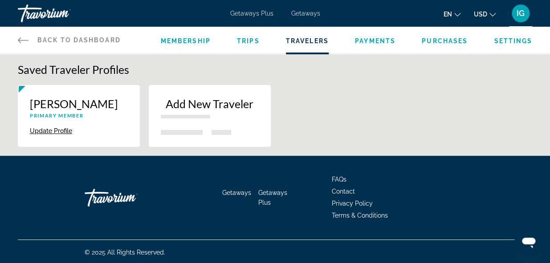
click at [439, 37] on span "Purchases" at bounding box center [445, 40] width 46 height 7
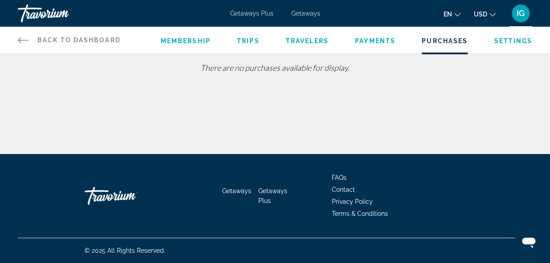
click at [237, 37] on span "Trips" at bounding box center [248, 40] width 23 height 7
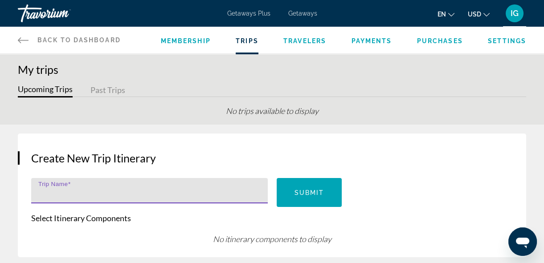
click at [44, 189] on input "Trip Name" at bounding box center [152, 194] width 228 height 11
type input "*****"
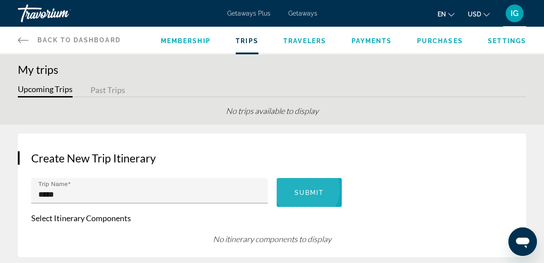
click at [306, 189] on span "Submit" at bounding box center [310, 192] width 30 height 7
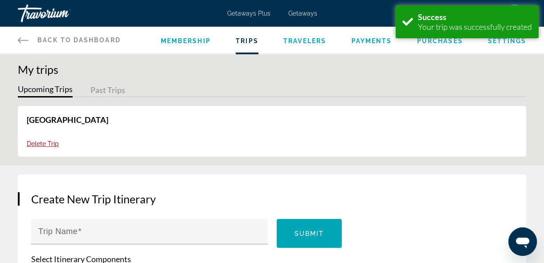
click at [31, 115] on link "[GEOGRAPHIC_DATA]" at bounding box center [68, 120] width 82 height 10
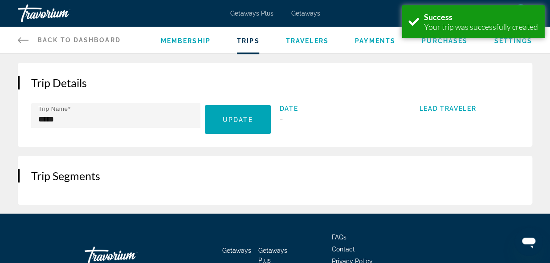
click at [423, 105] on span "Lead Traveler" at bounding box center [469, 108] width 100 height 7
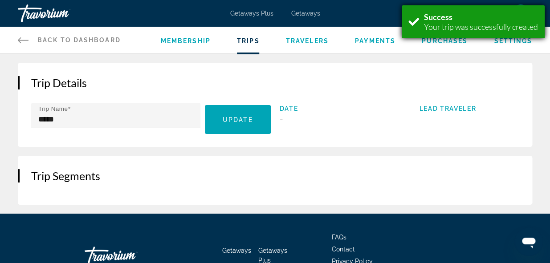
click at [490, 22] on div "Your trip was successfully created" at bounding box center [481, 27] width 114 height 10
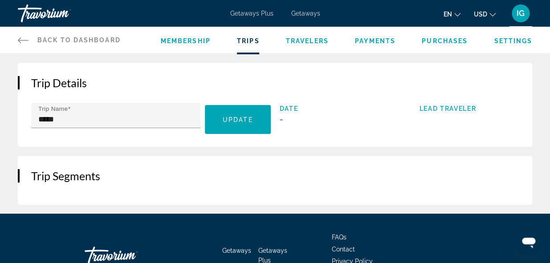
click at [296, 10] on span "Getaways" at bounding box center [306, 13] width 29 height 7
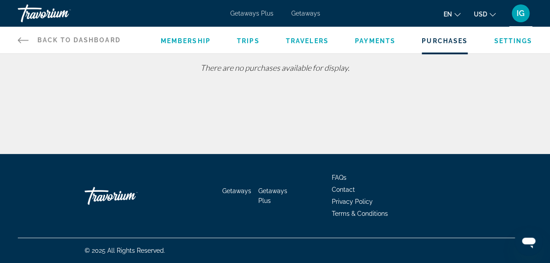
click at [25, 35] on icon "Main content" at bounding box center [23, 40] width 11 height 11
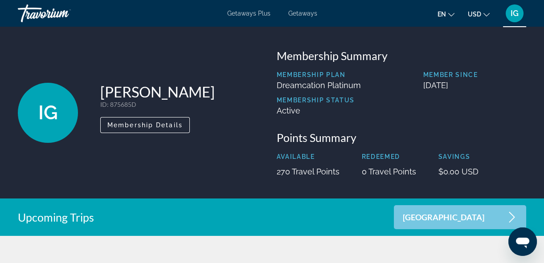
click at [25, 29] on div "IG Ineta Ginko ID : 875685D Secondary Member Membership Details Membership Summ…" at bounding box center [272, 113] width 544 height 172
click at [26, 11] on div "Travorium" at bounding box center [62, 13] width 89 height 23
